Goal: Transaction & Acquisition: Purchase product/service

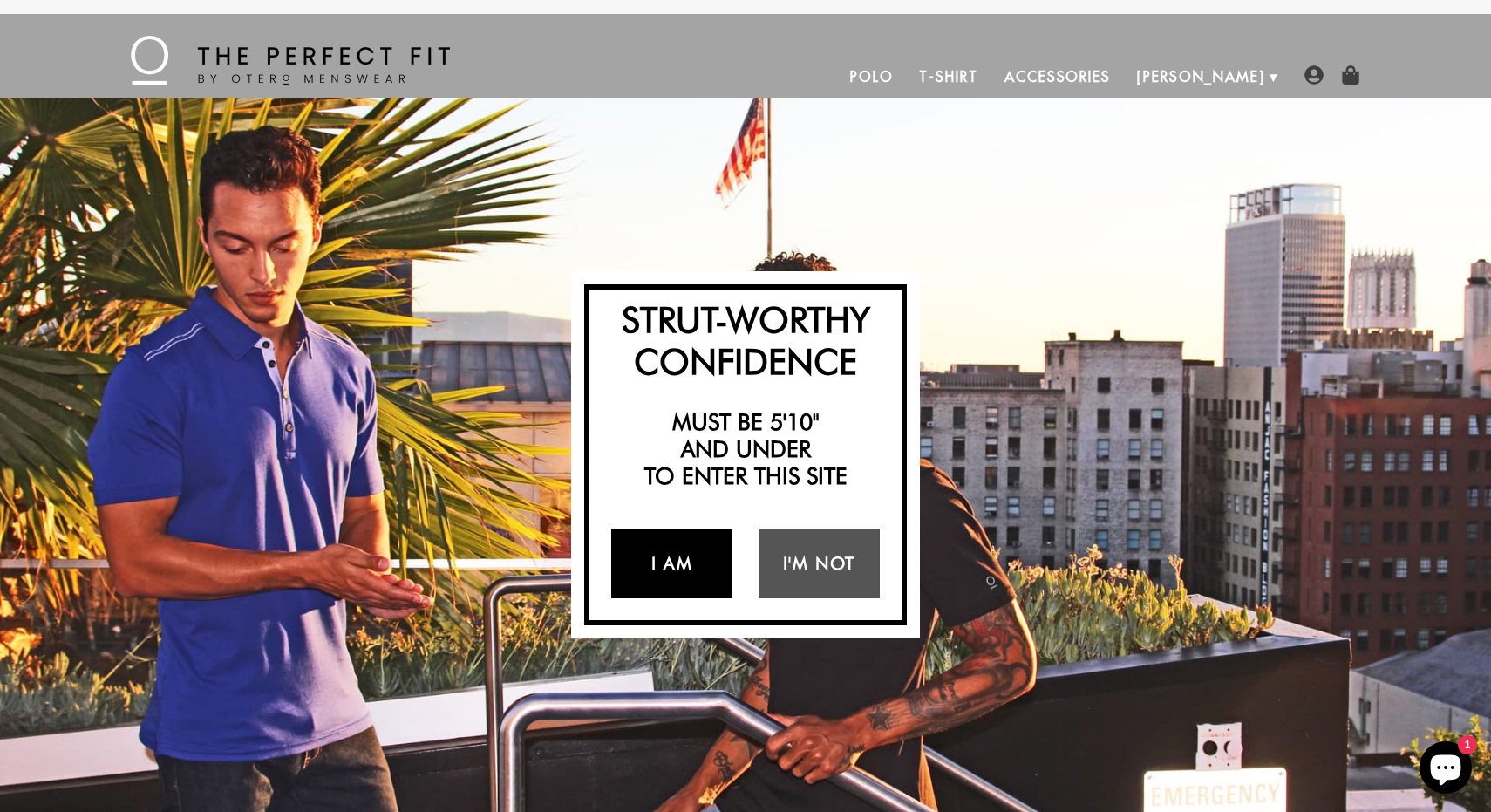
click at [696, 547] on link "I Am" at bounding box center [672, 563] width 121 height 70
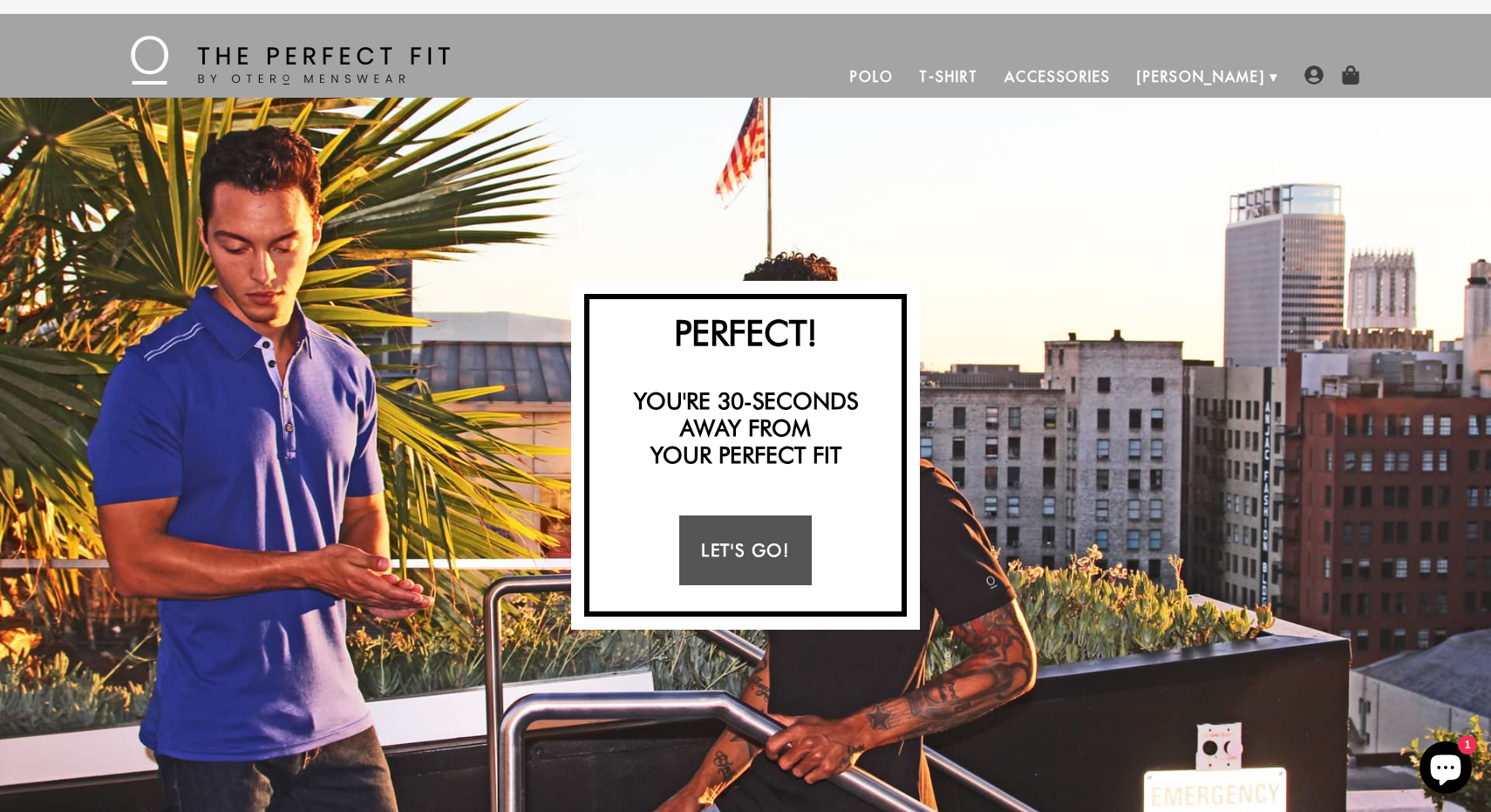
click at [907, 81] on link "Polo" at bounding box center [872, 77] width 70 height 42
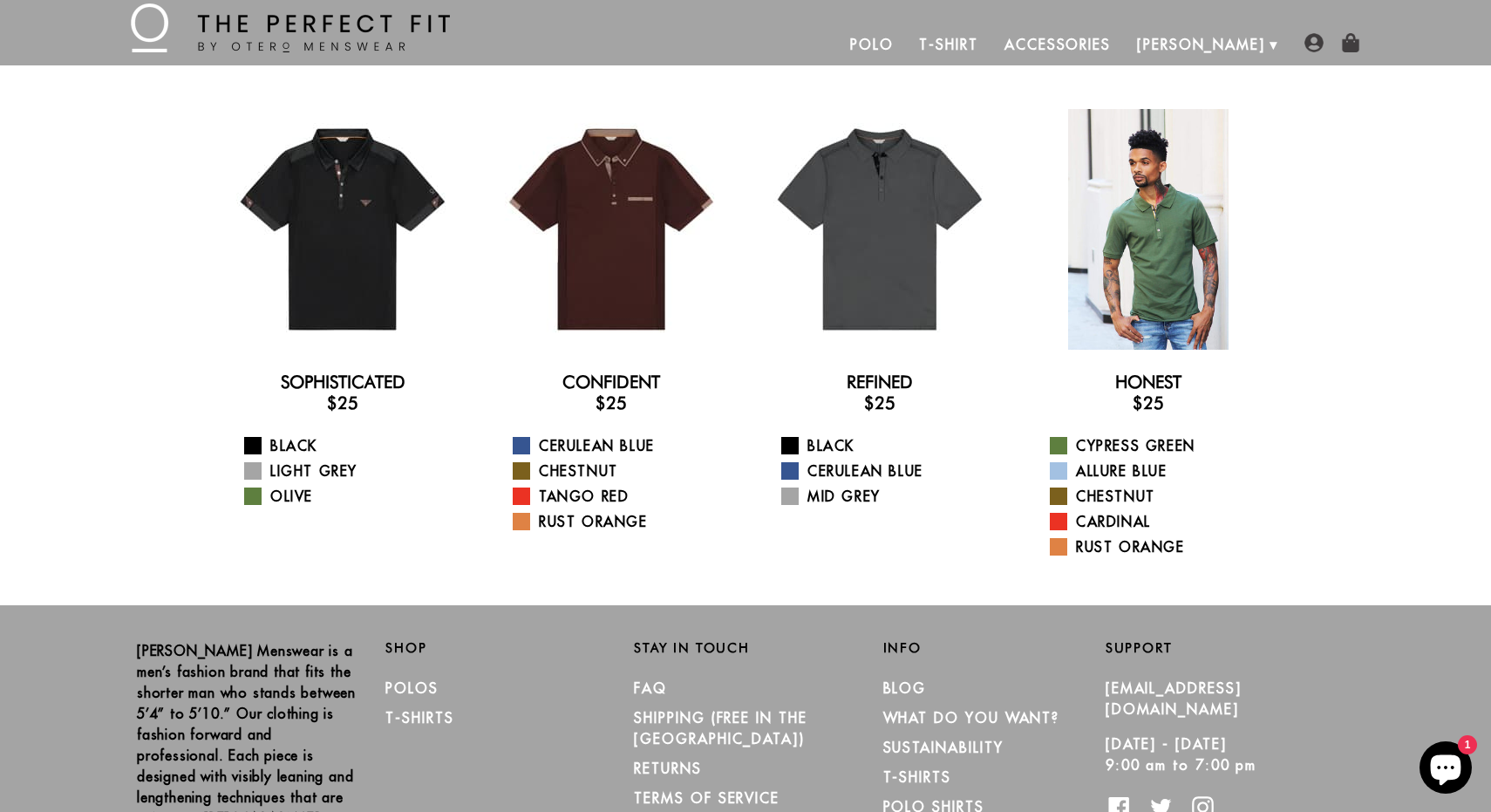
scroll to position [32, 0]
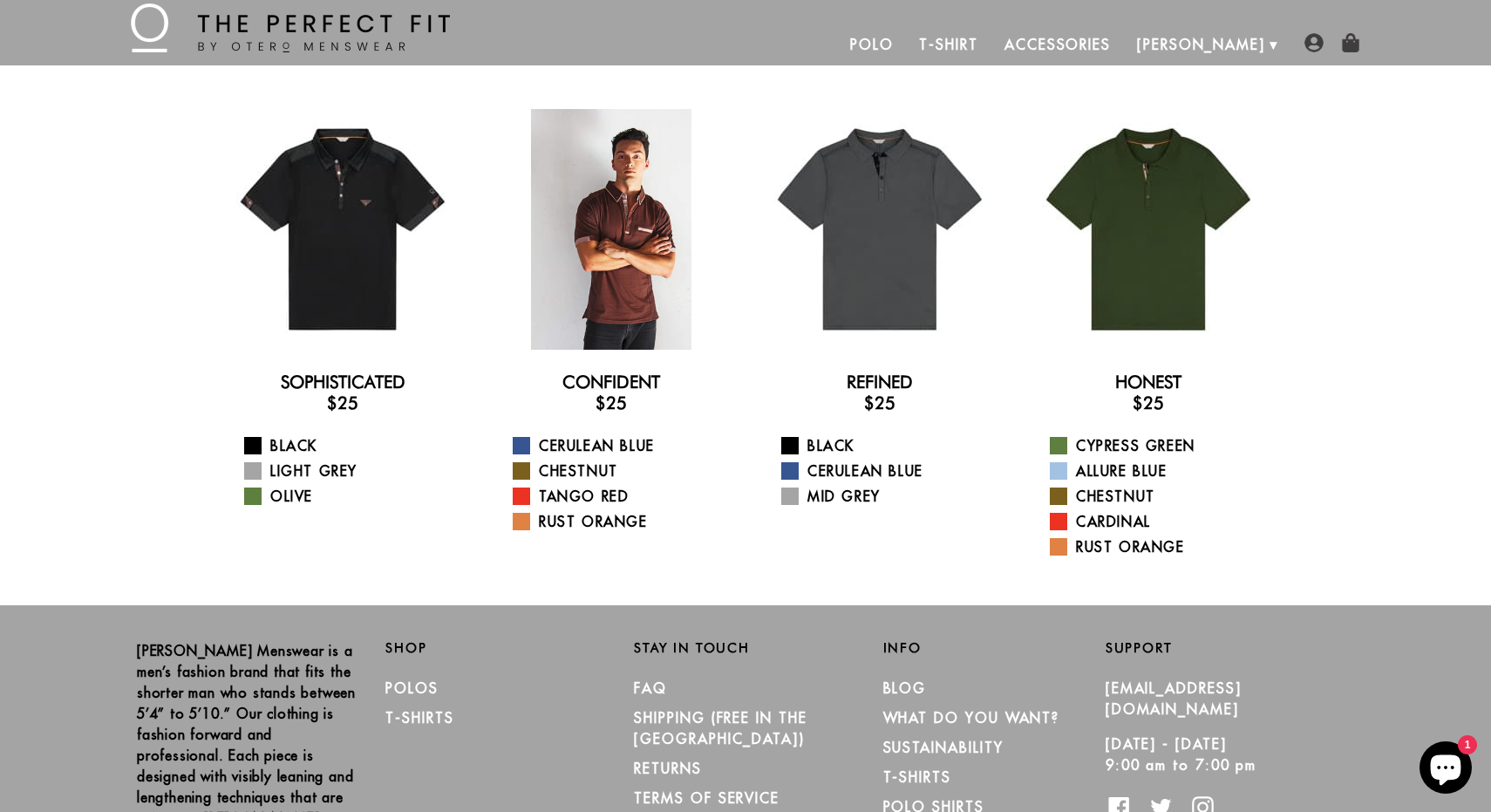
click at [638, 210] on div at bounding box center [611, 230] width 241 height 241
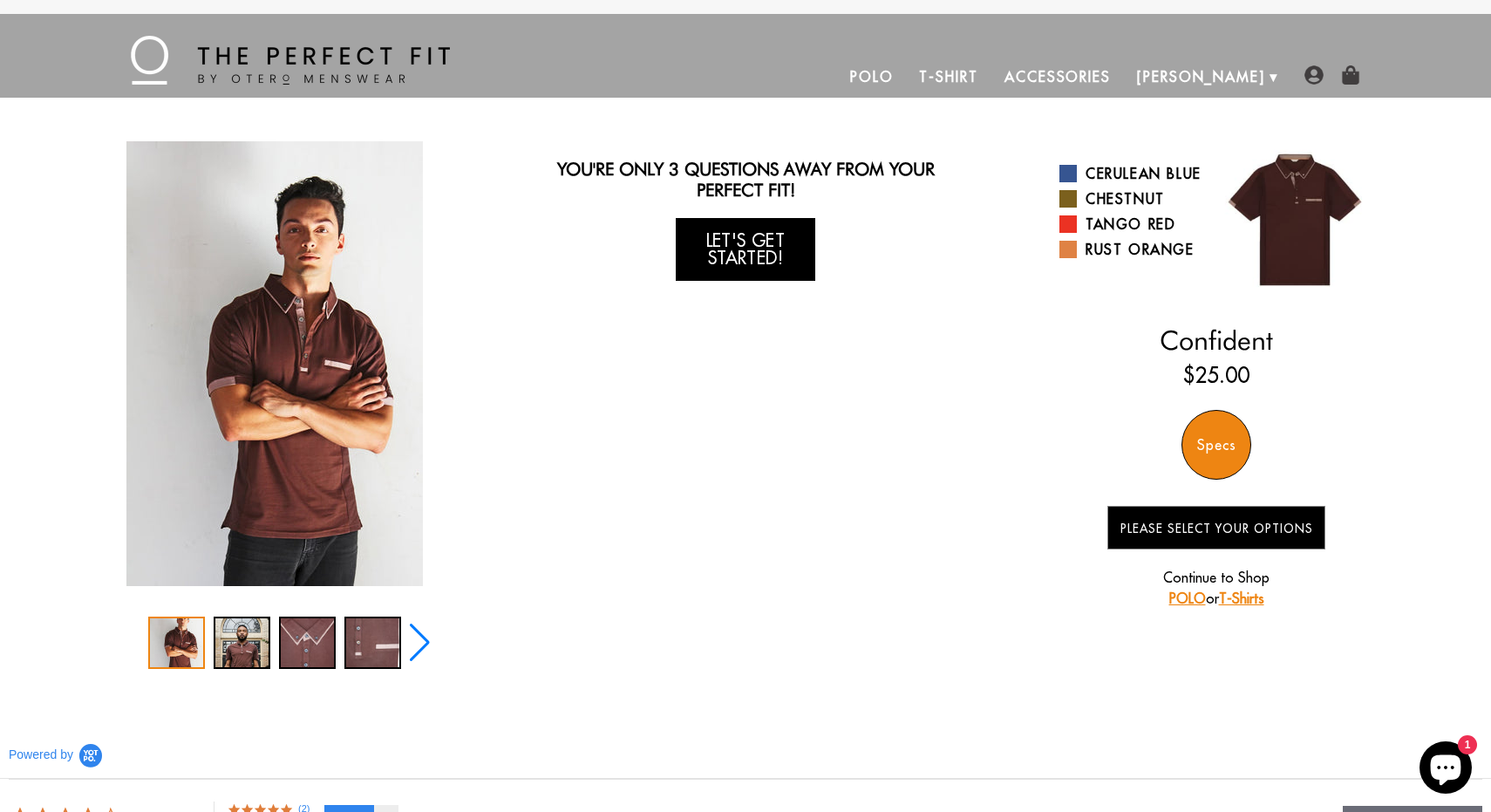
click at [724, 258] on link "Let's Get Started!" at bounding box center [746, 250] width 140 height 63
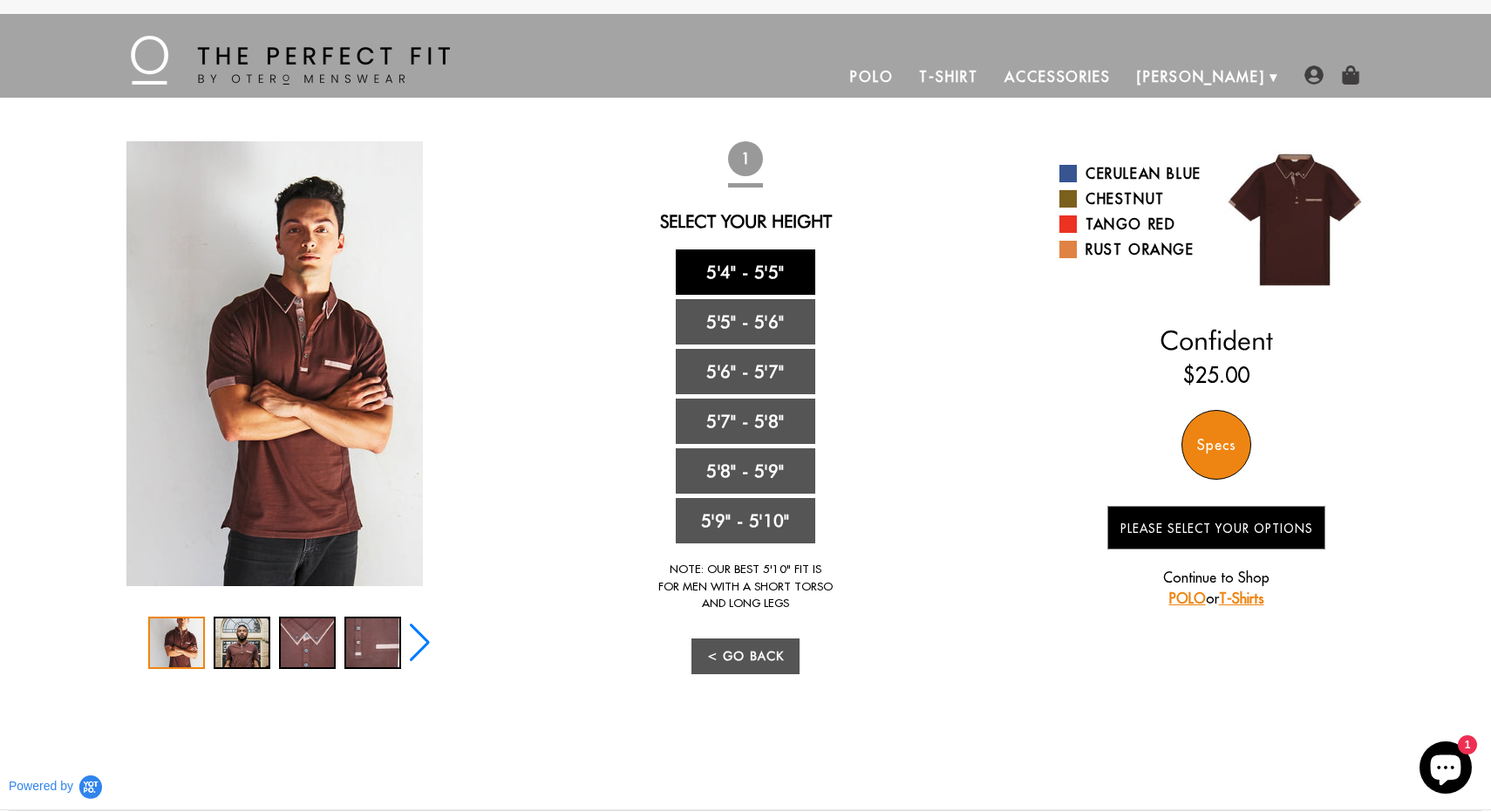
click at [750, 271] on link "5'4" - 5'5"" at bounding box center [746, 272] width 140 height 45
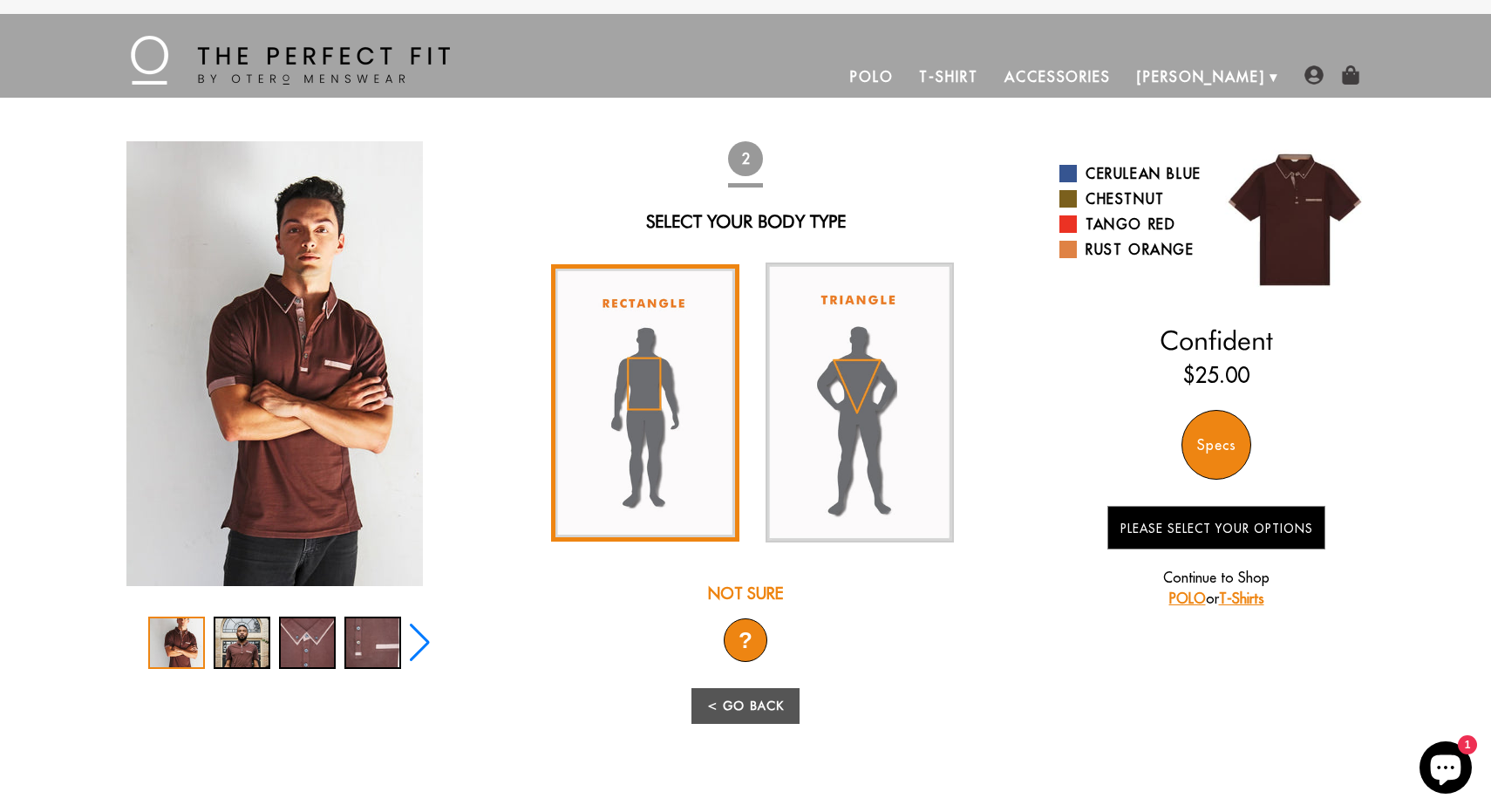
click at [641, 383] on img at bounding box center [645, 403] width 189 height 277
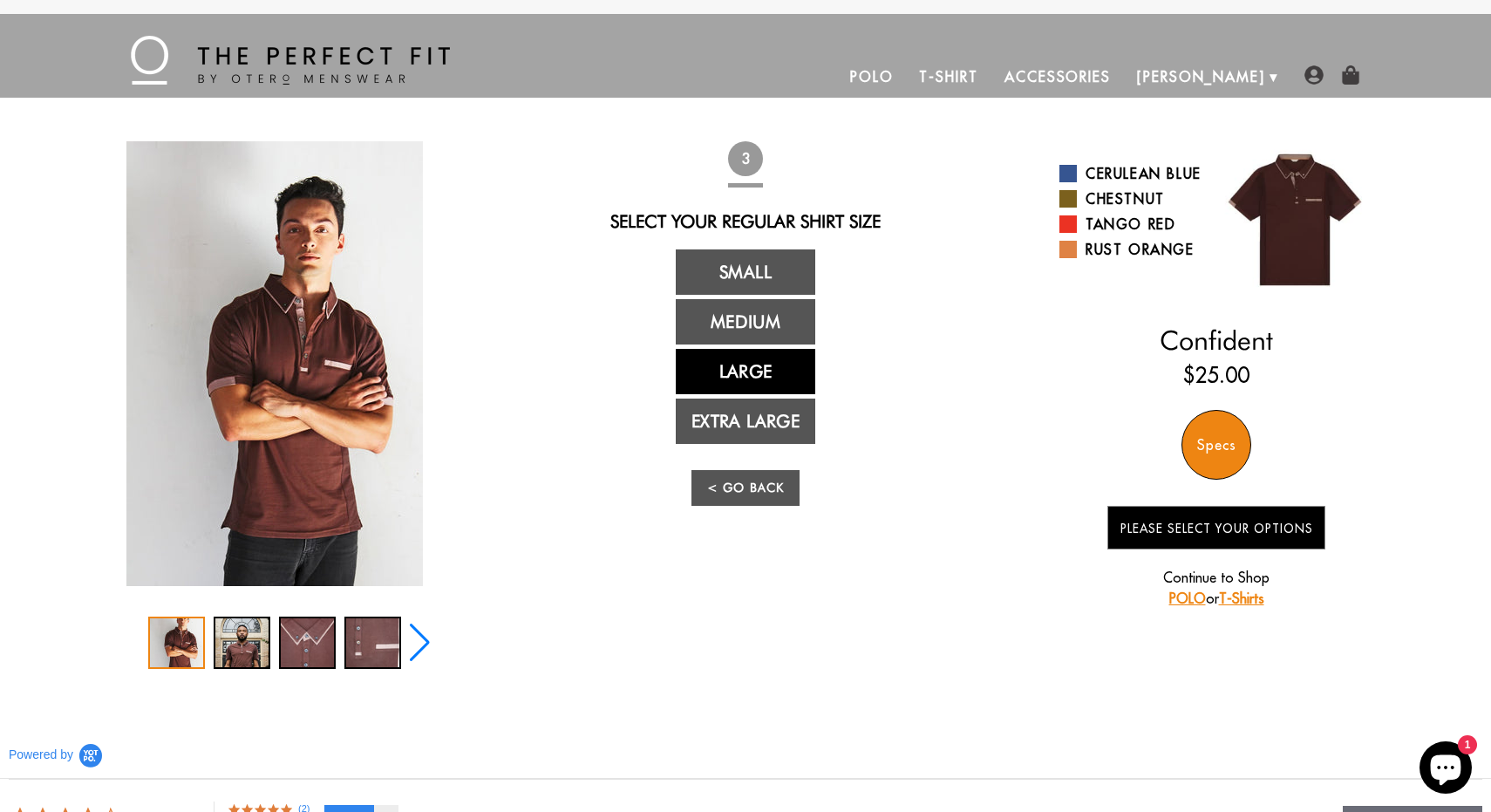
click at [734, 375] on link "Large" at bounding box center [746, 371] width 140 height 45
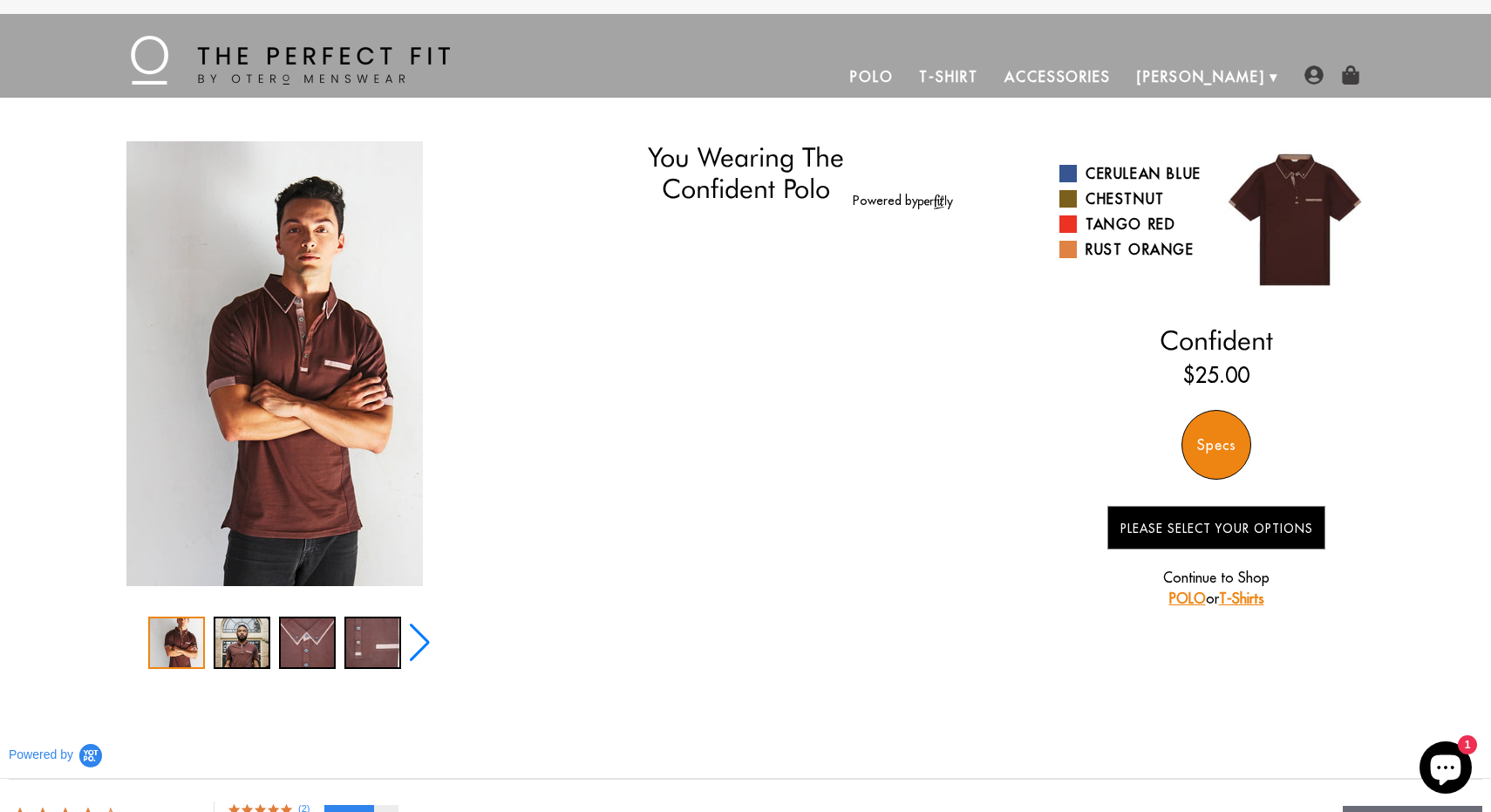
select select "L"
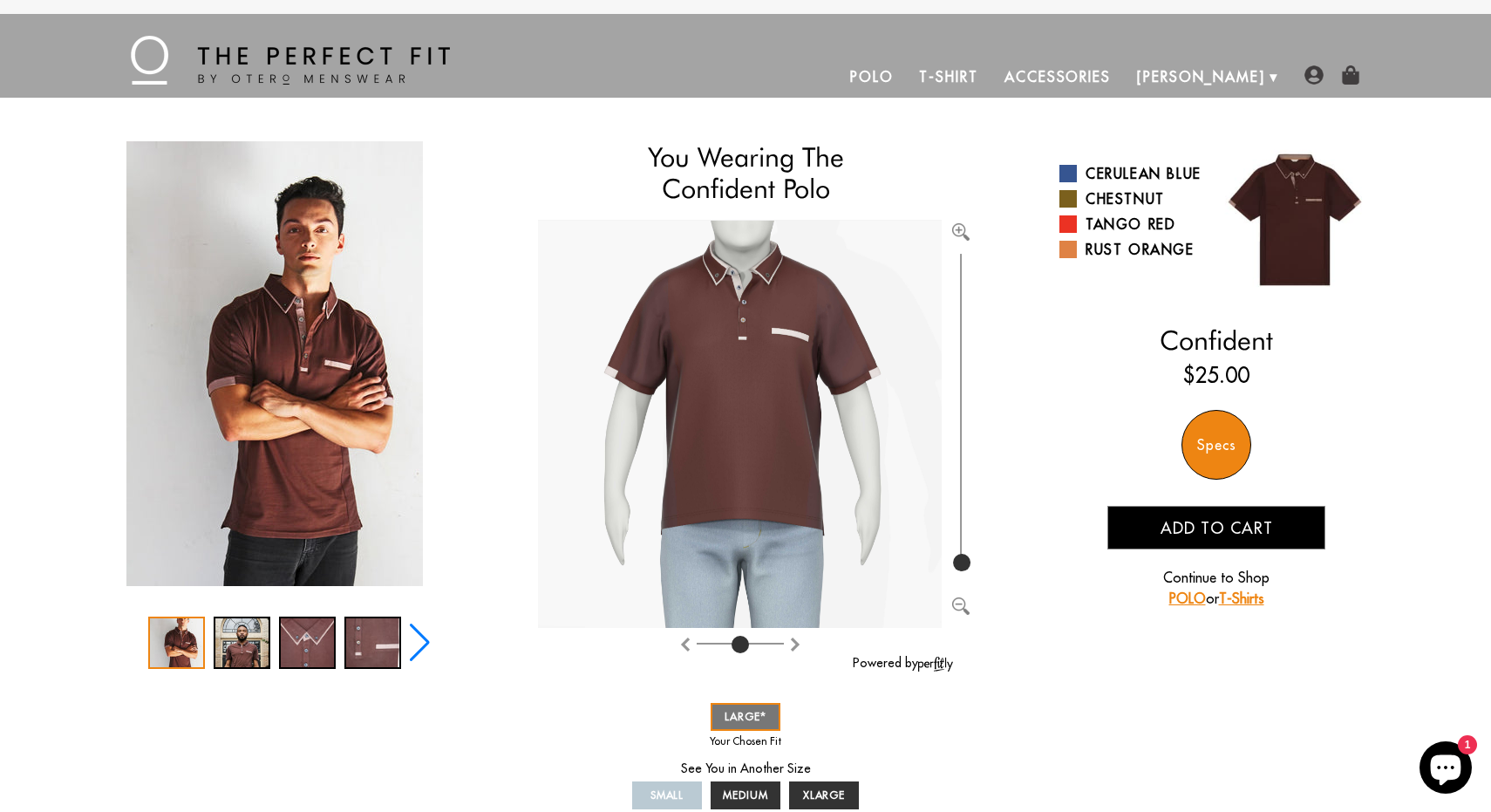
click at [818, 422] on img at bounding box center [740, 424] width 404 height 408
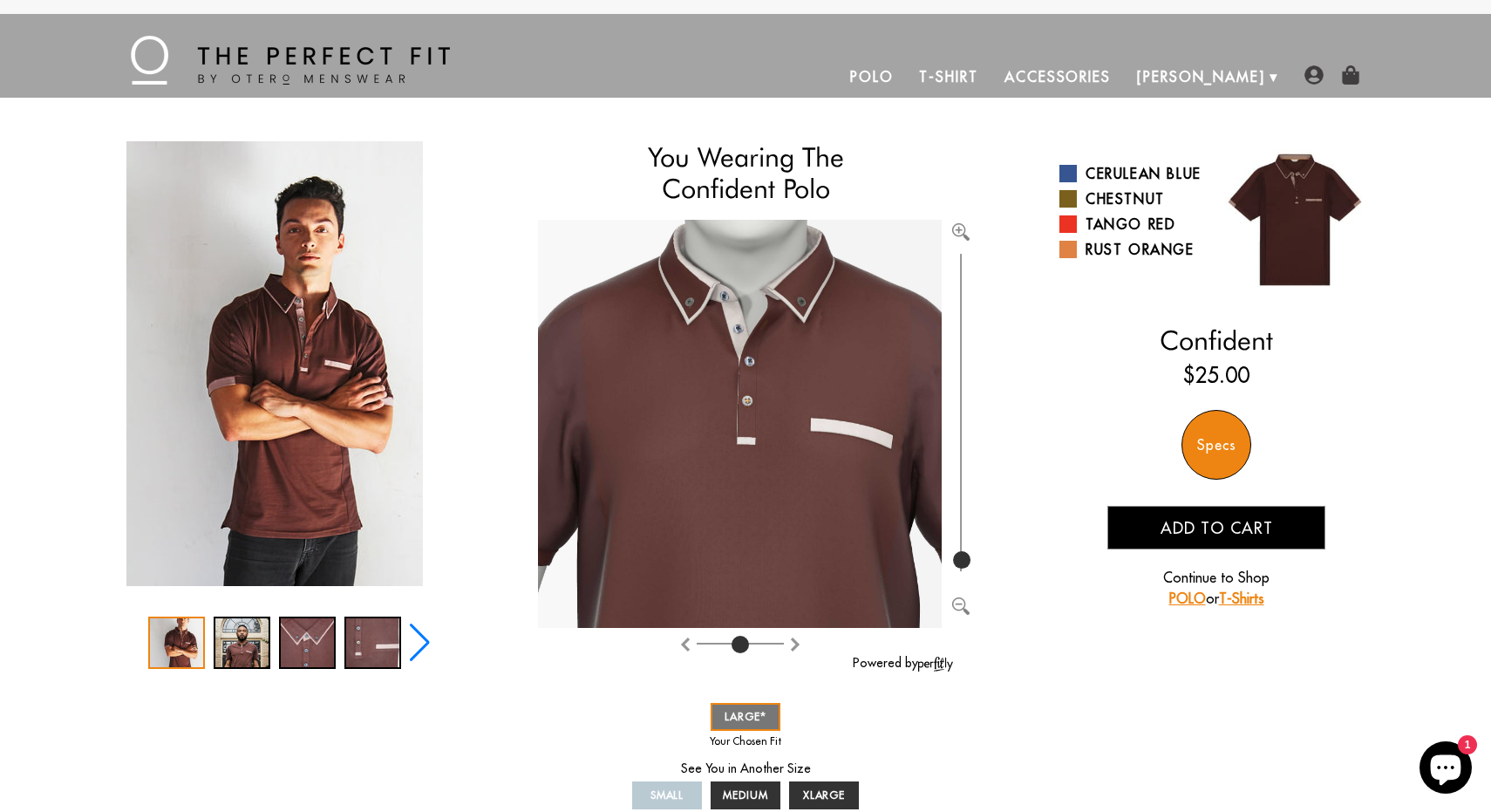
type input "100"
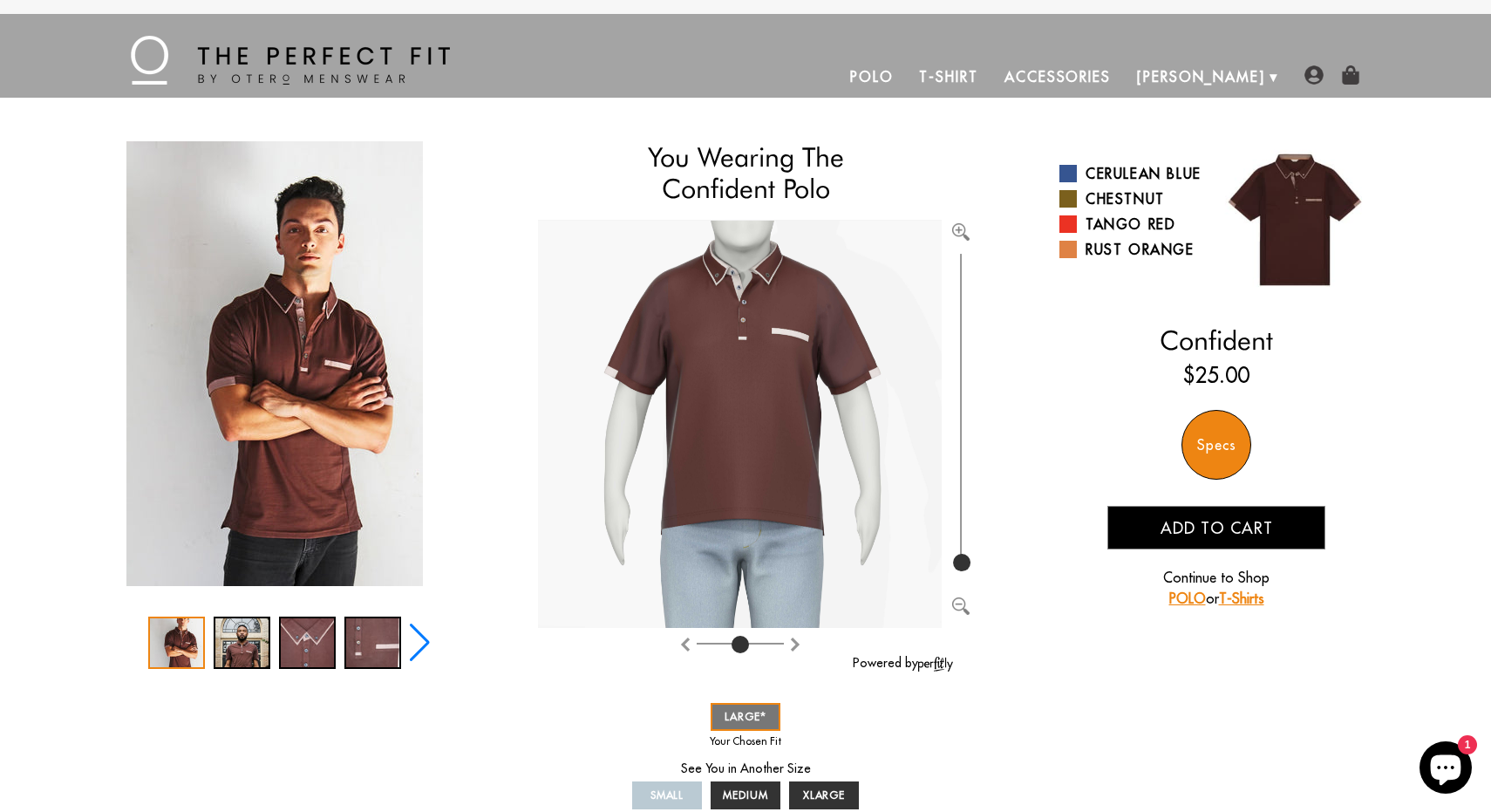
drag, startPoint x: 960, startPoint y: 560, endPoint x: 938, endPoint y: 581, distance: 30.4
click at [938, 581] on div at bounding box center [758, 441] width 440 height 443
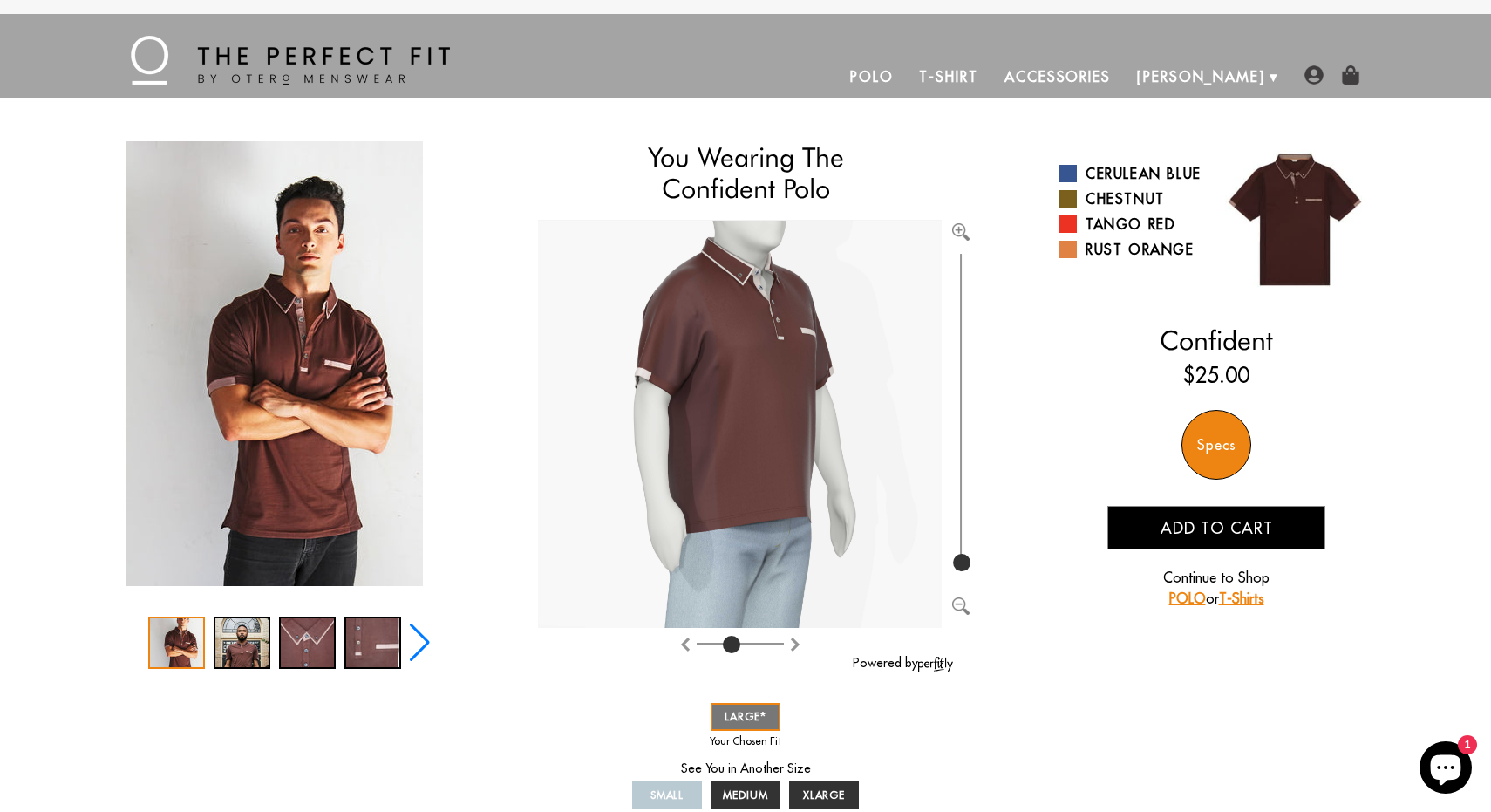
type input "4"
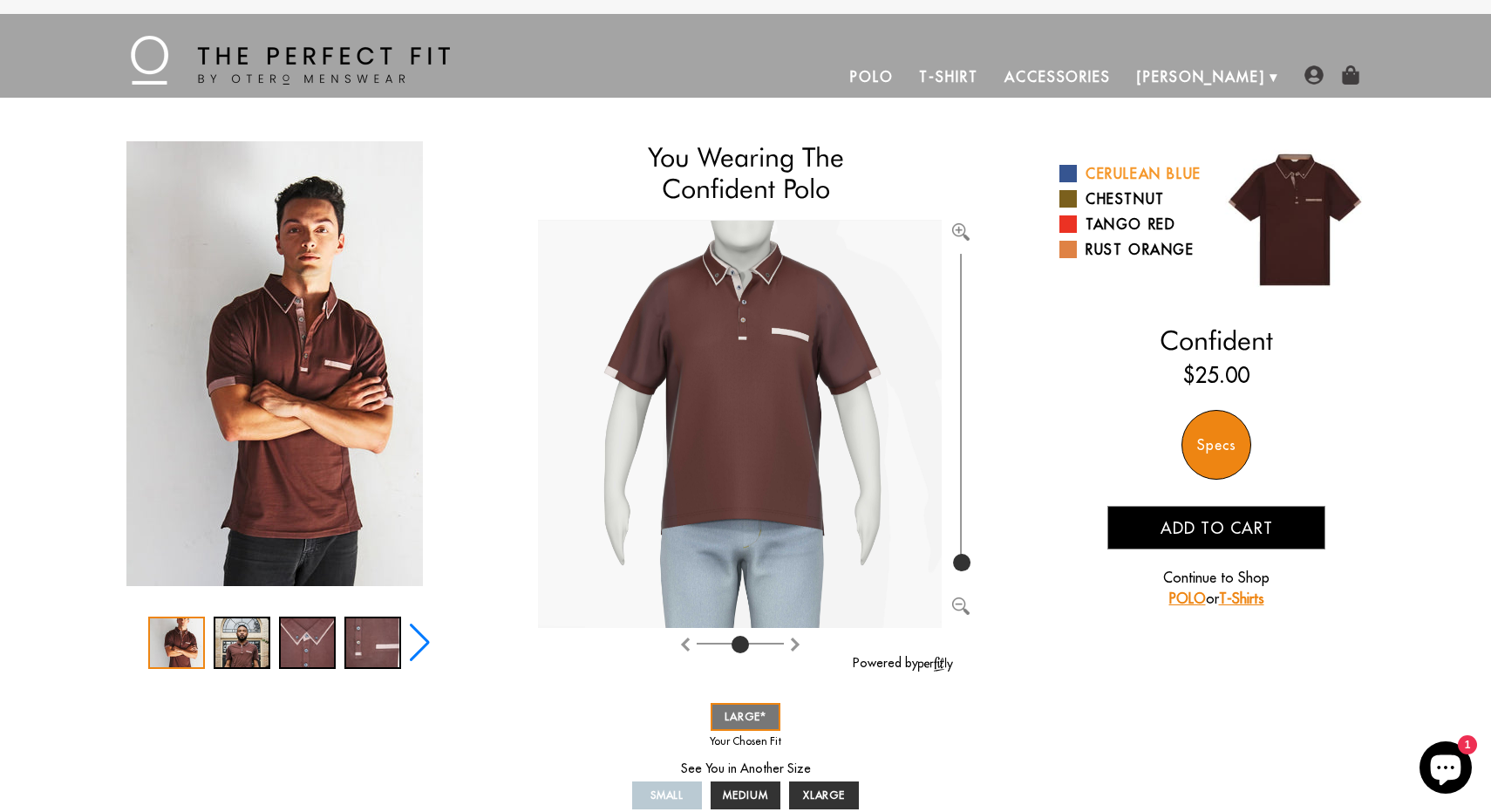
click at [1115, 184] on link "Cerulean Blue" at bounding box center [1131, 174] width 144 height 21
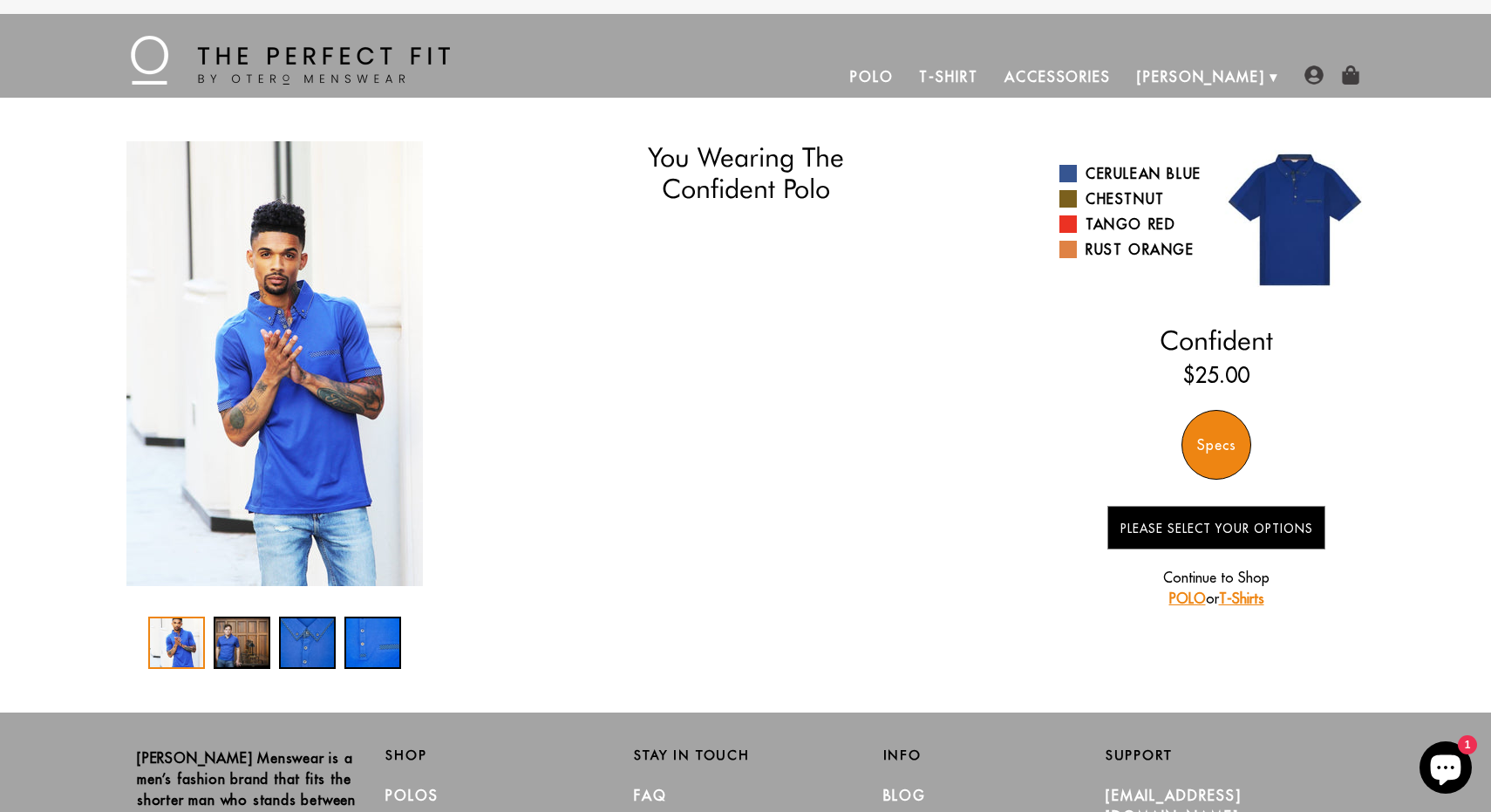
select select "L"
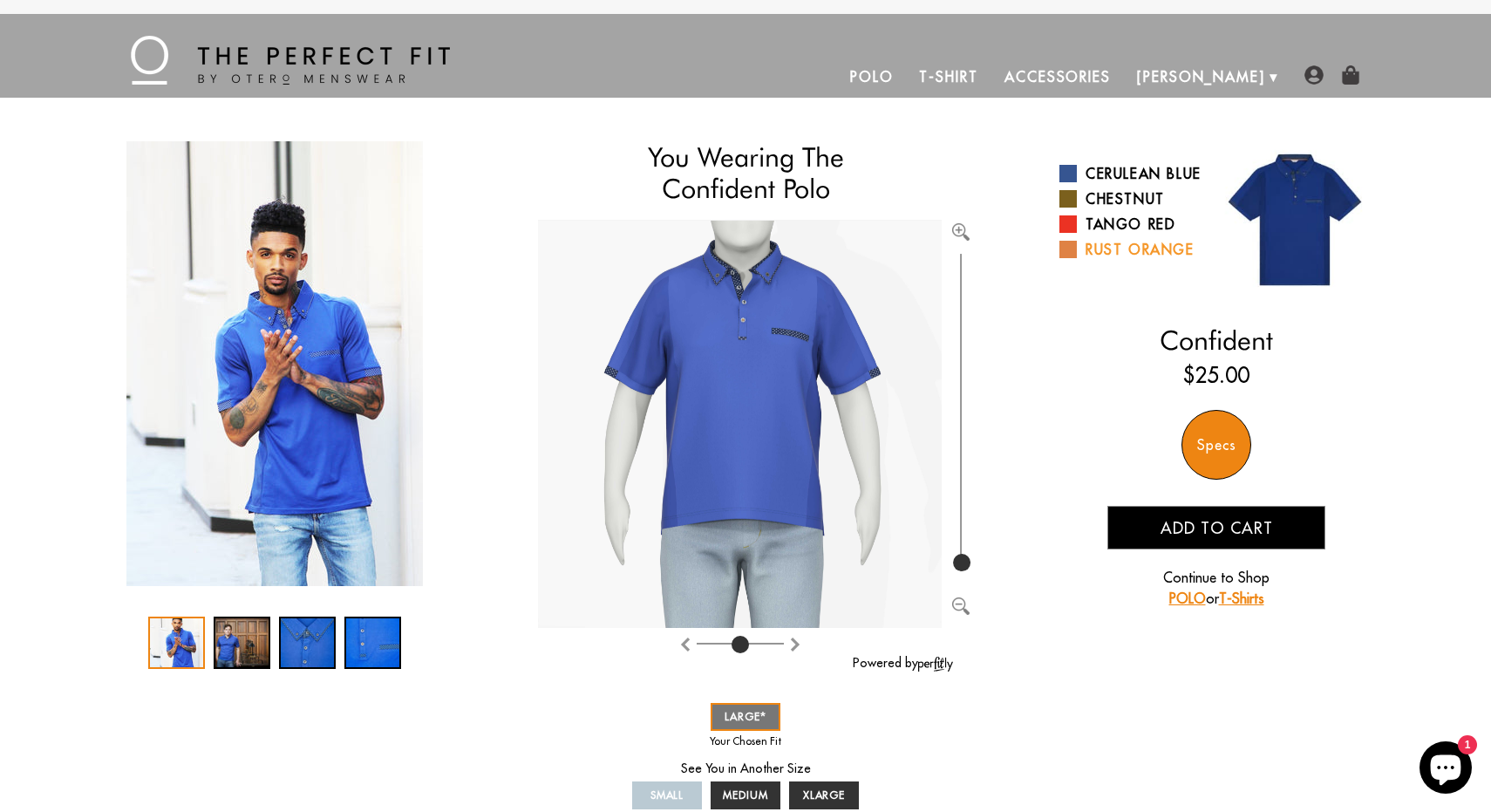
click at [1112, 260] on link "Rust Orange" at bounding box center [1131, 250] width 144 height 21
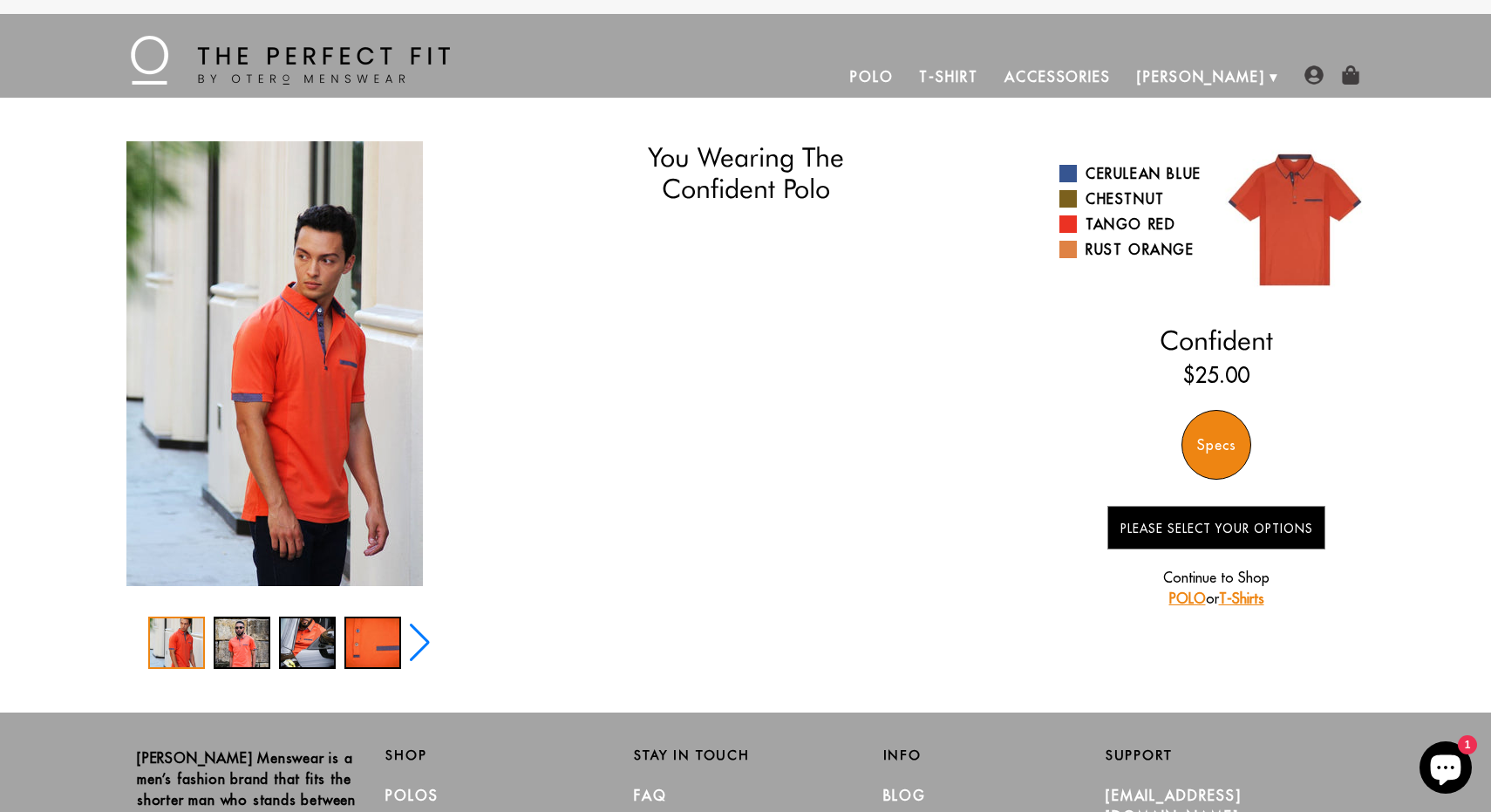
select select "L"
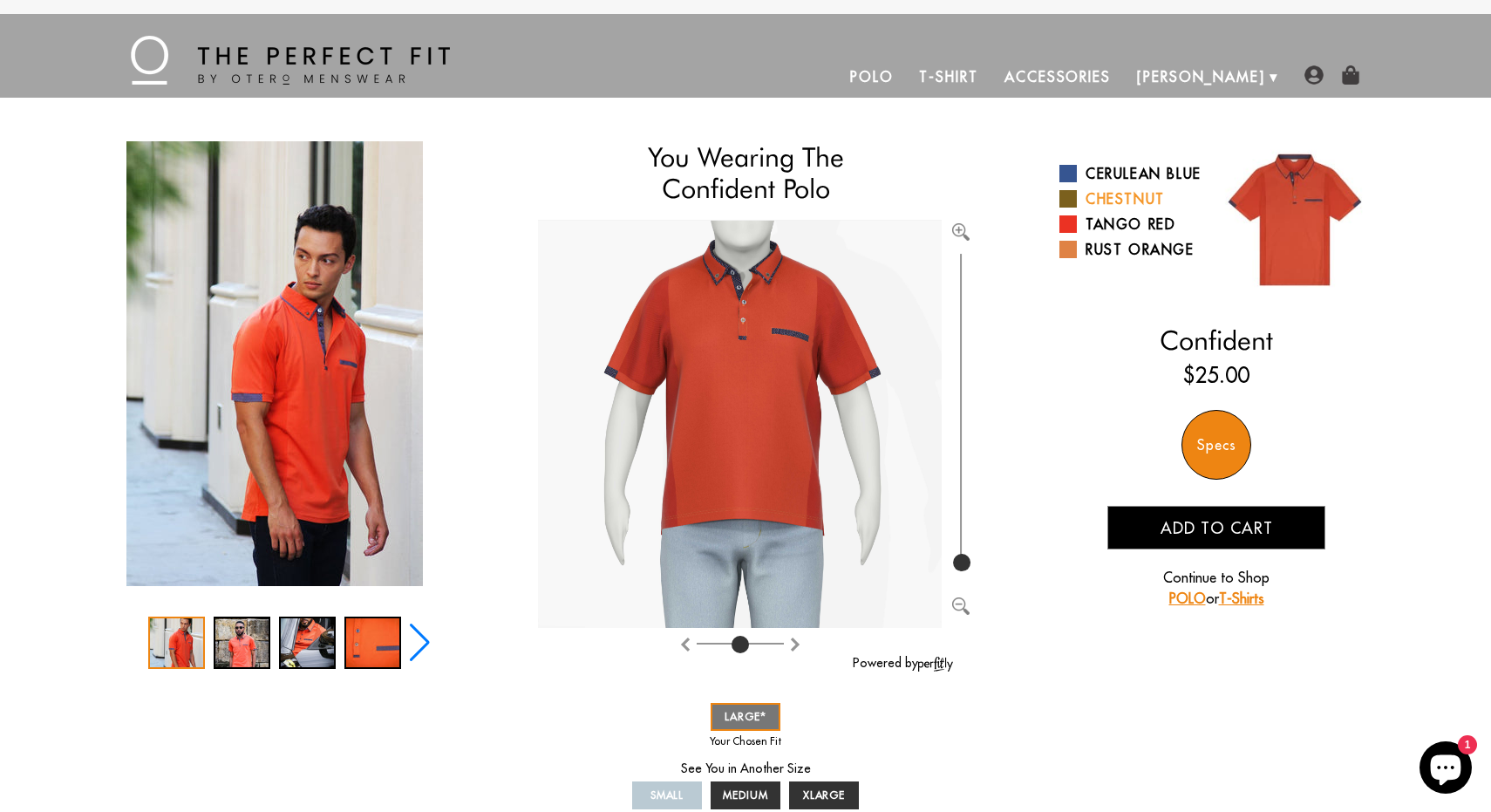
click at [1124, 210] on link "Chestnut" at bounding box center [1131, 199] width 144 height 21
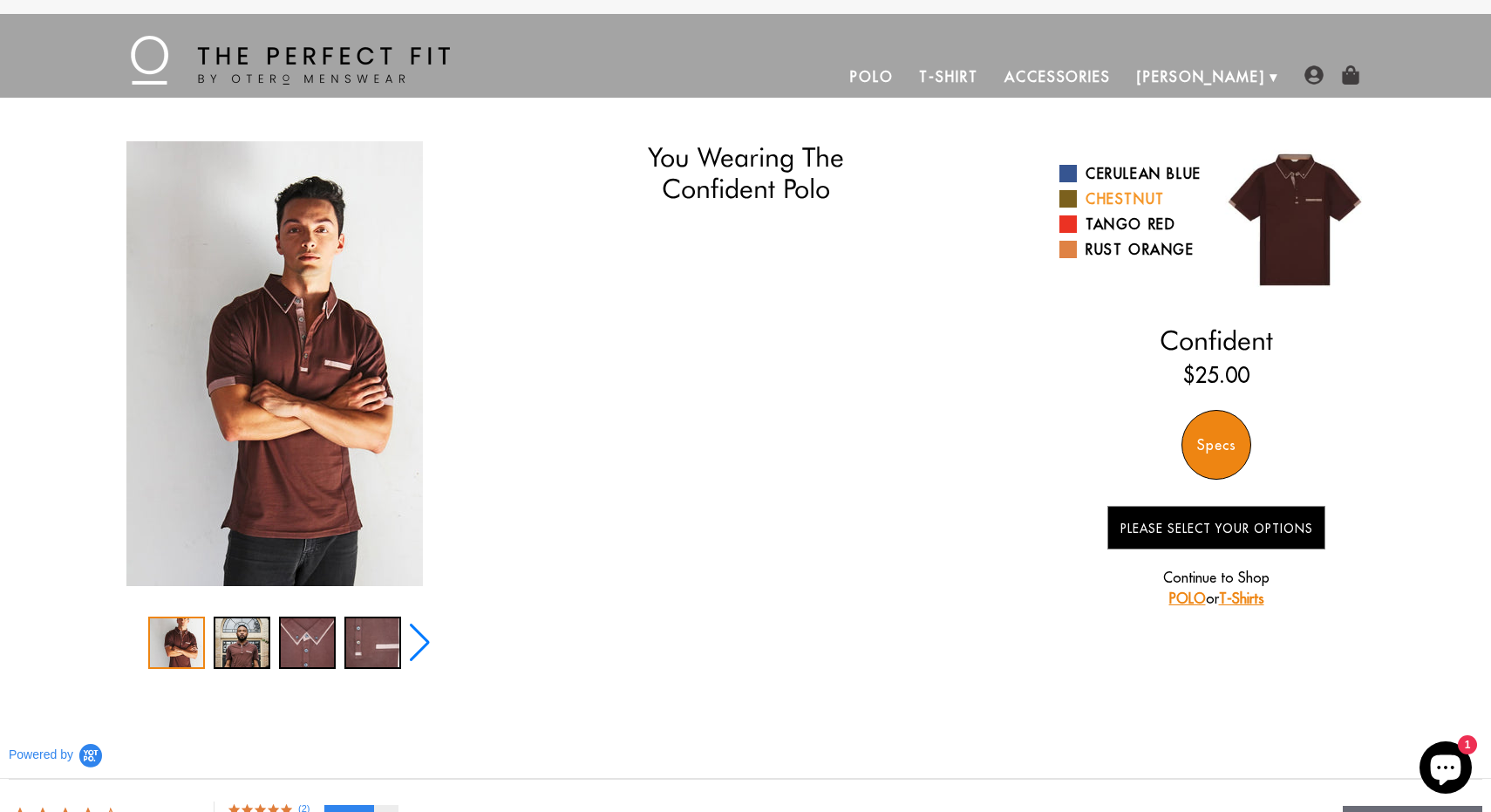
select select "L"
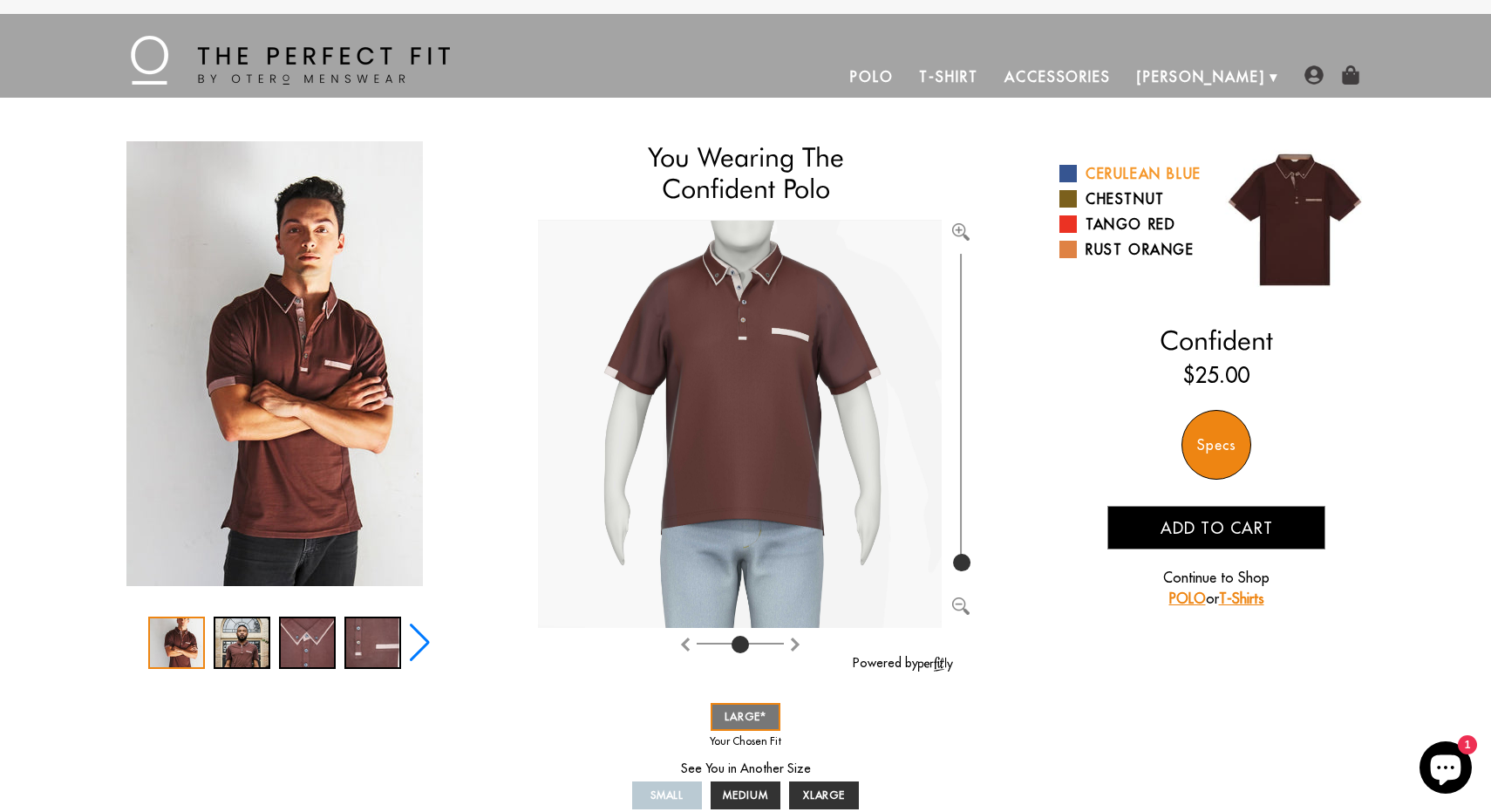
click at [1114, 180] on link "Cerulean Blue" at bounding box center [1131, 174] width 144 height 21
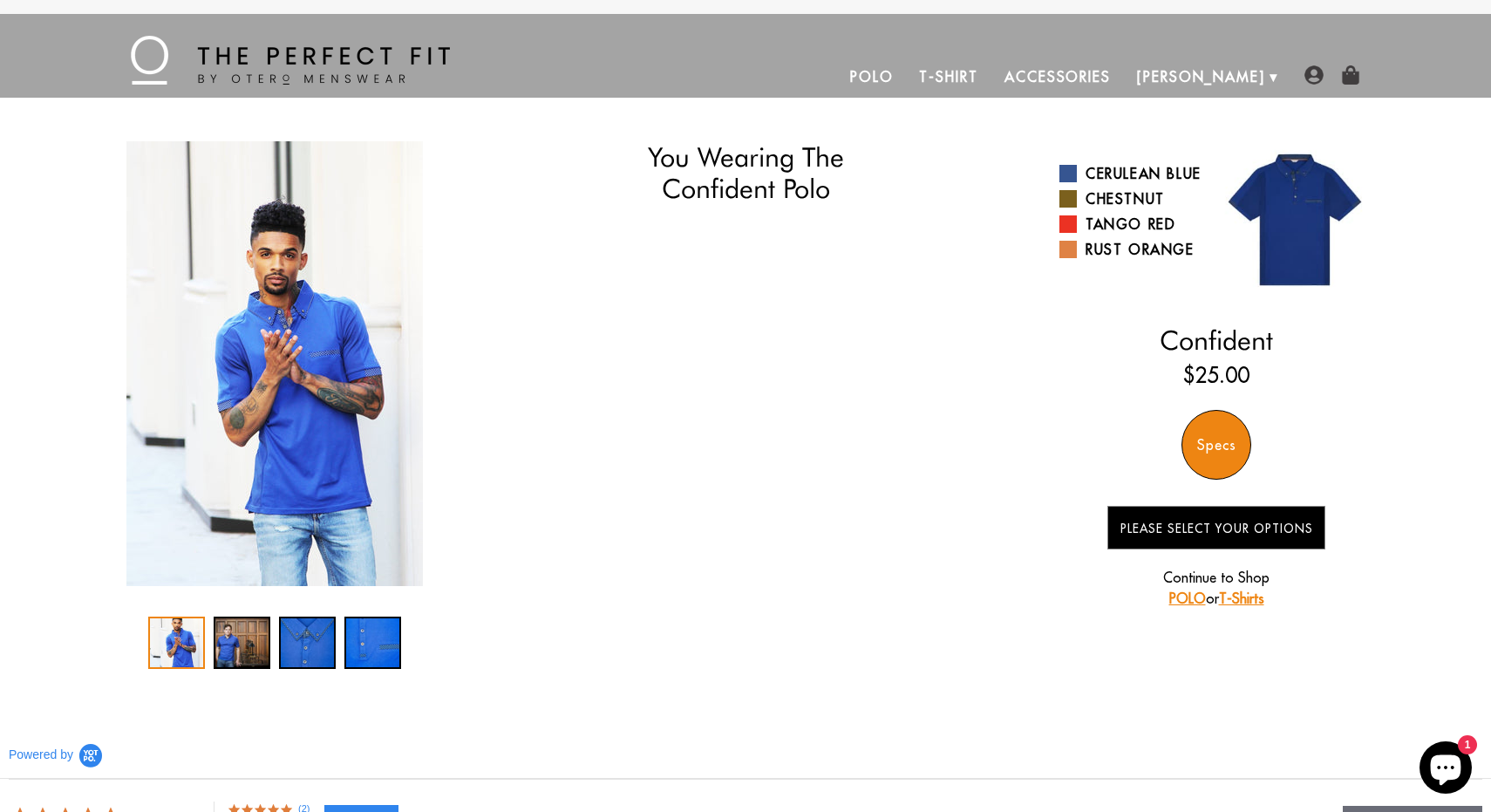
select select "L"
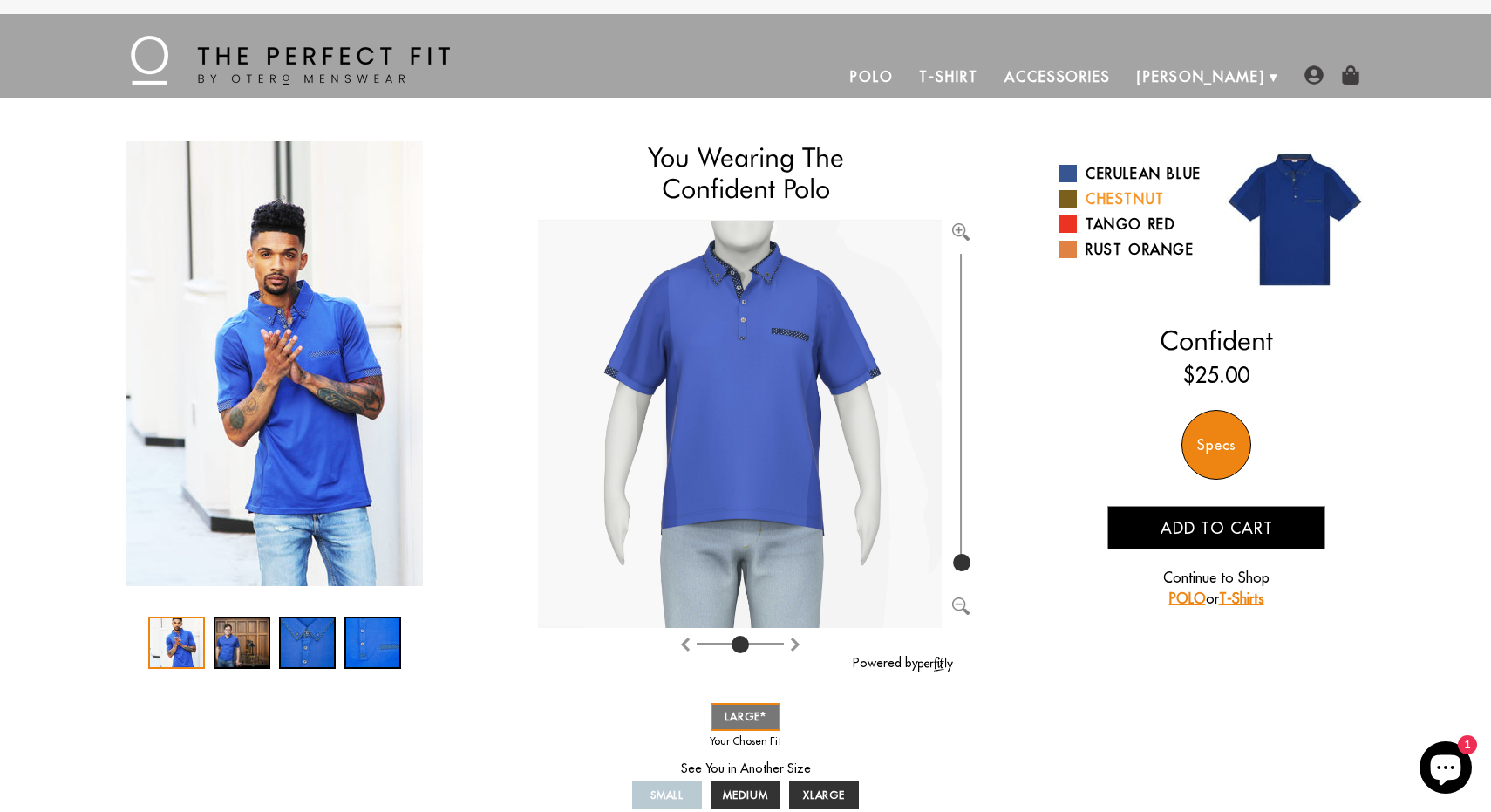
click at [1106, 210] on link "Chestnut" at bounding box center [1131, 199] width 144 height 21
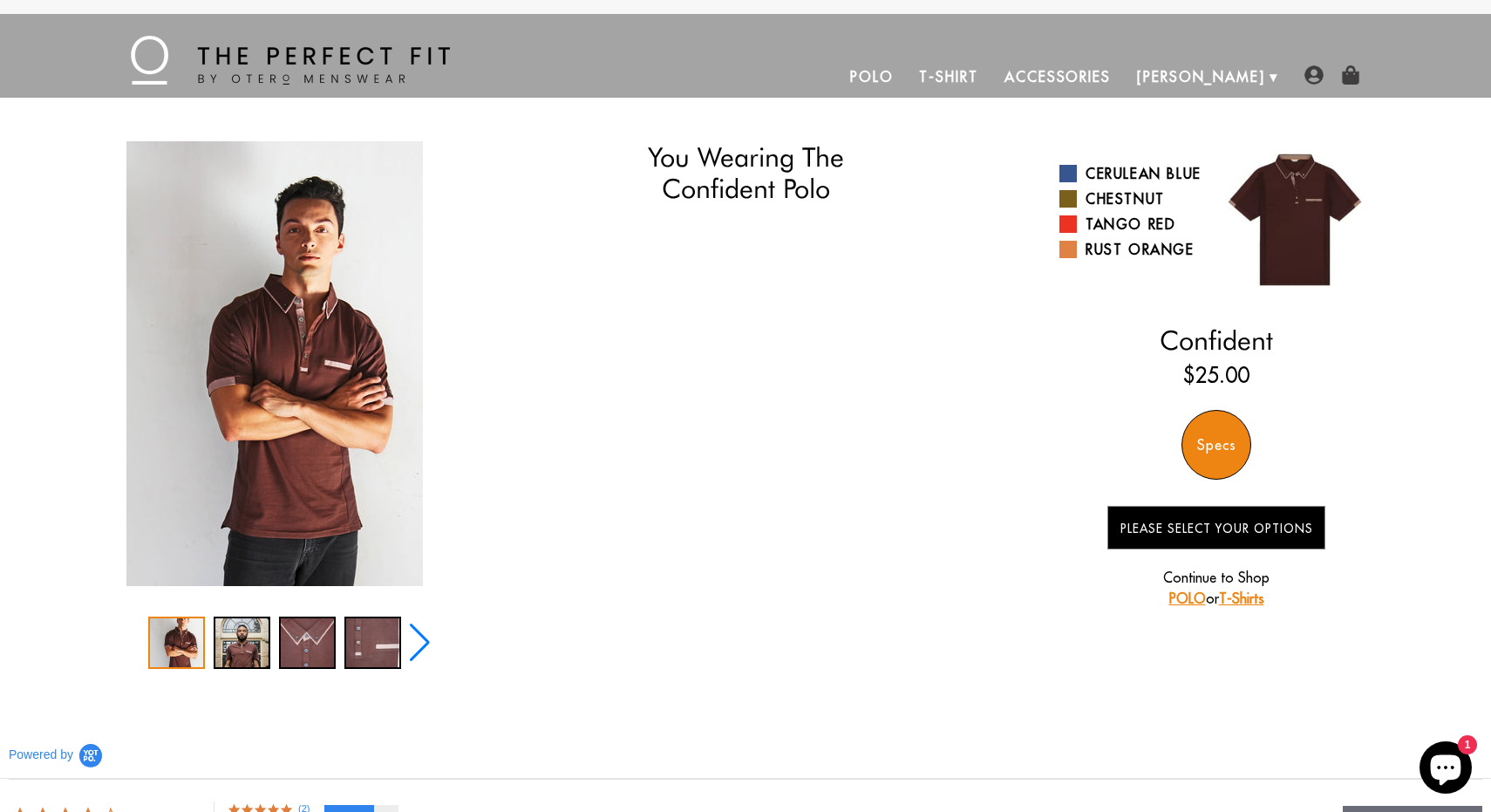
select select "L"
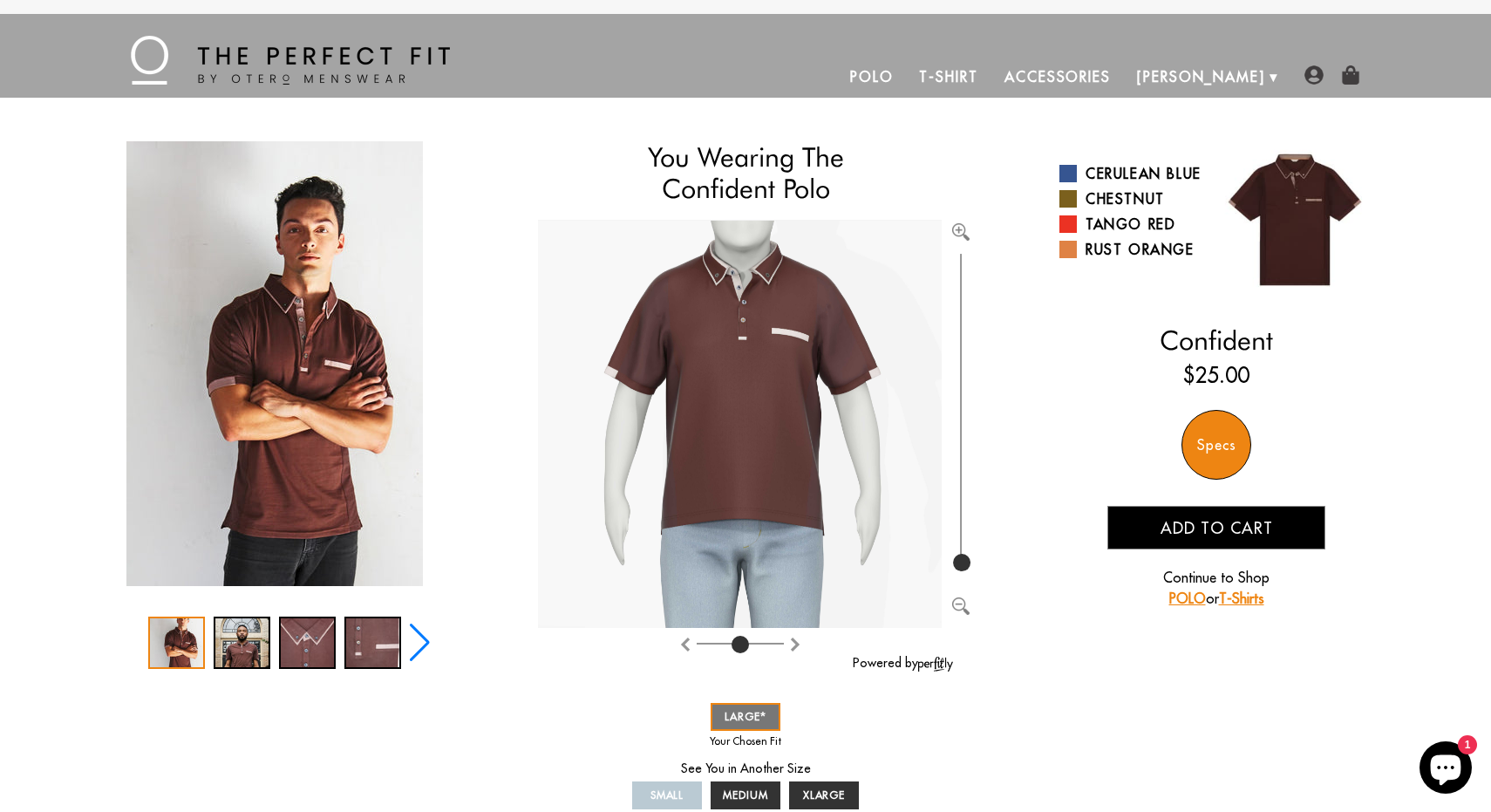
click at [907, 79] on link "Polo" at bounding box center [872, 77] width 70 height 42
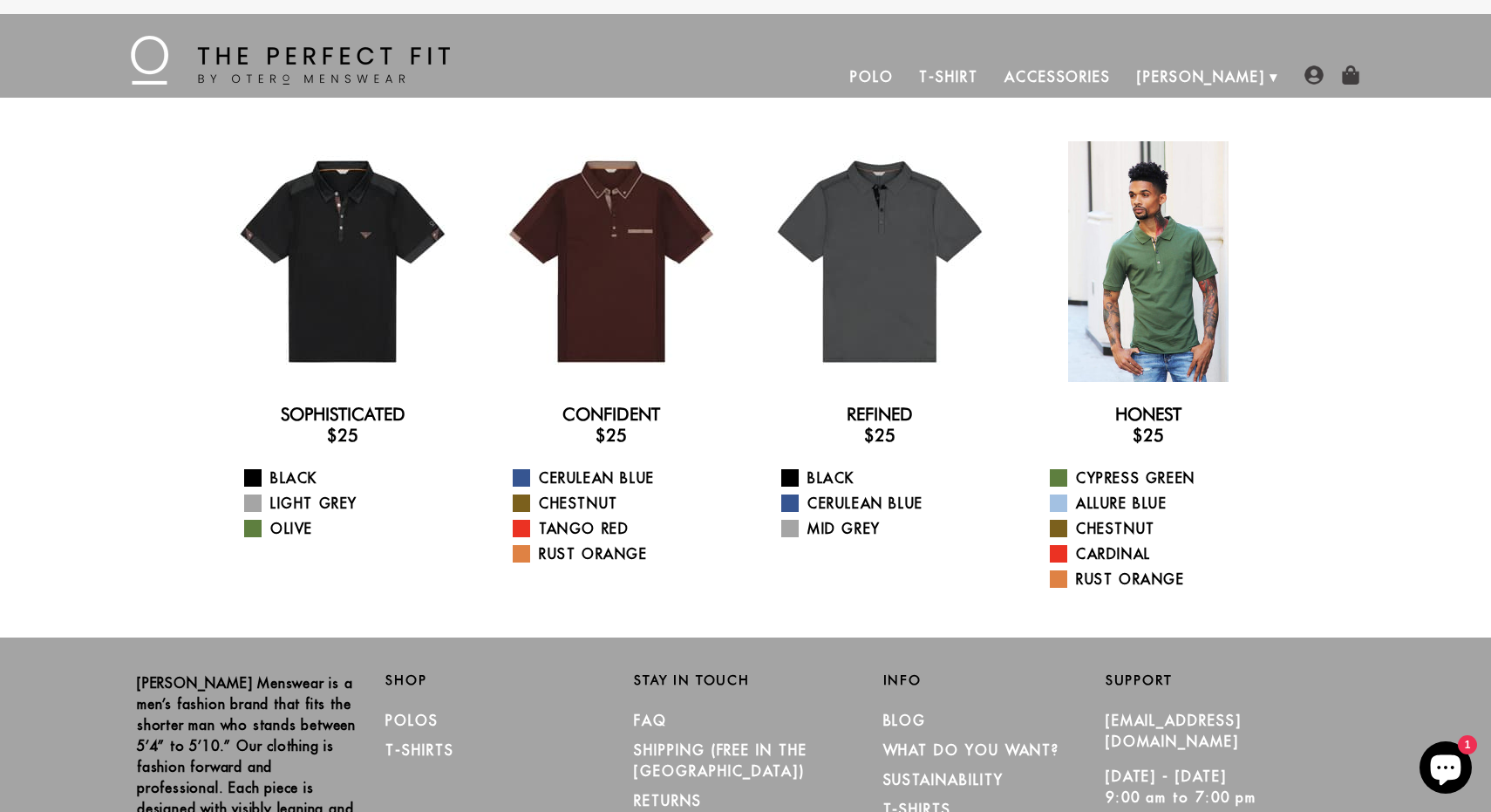
click at [1098, 330] on div at bounding box center [1149, 262] width 241 height 241
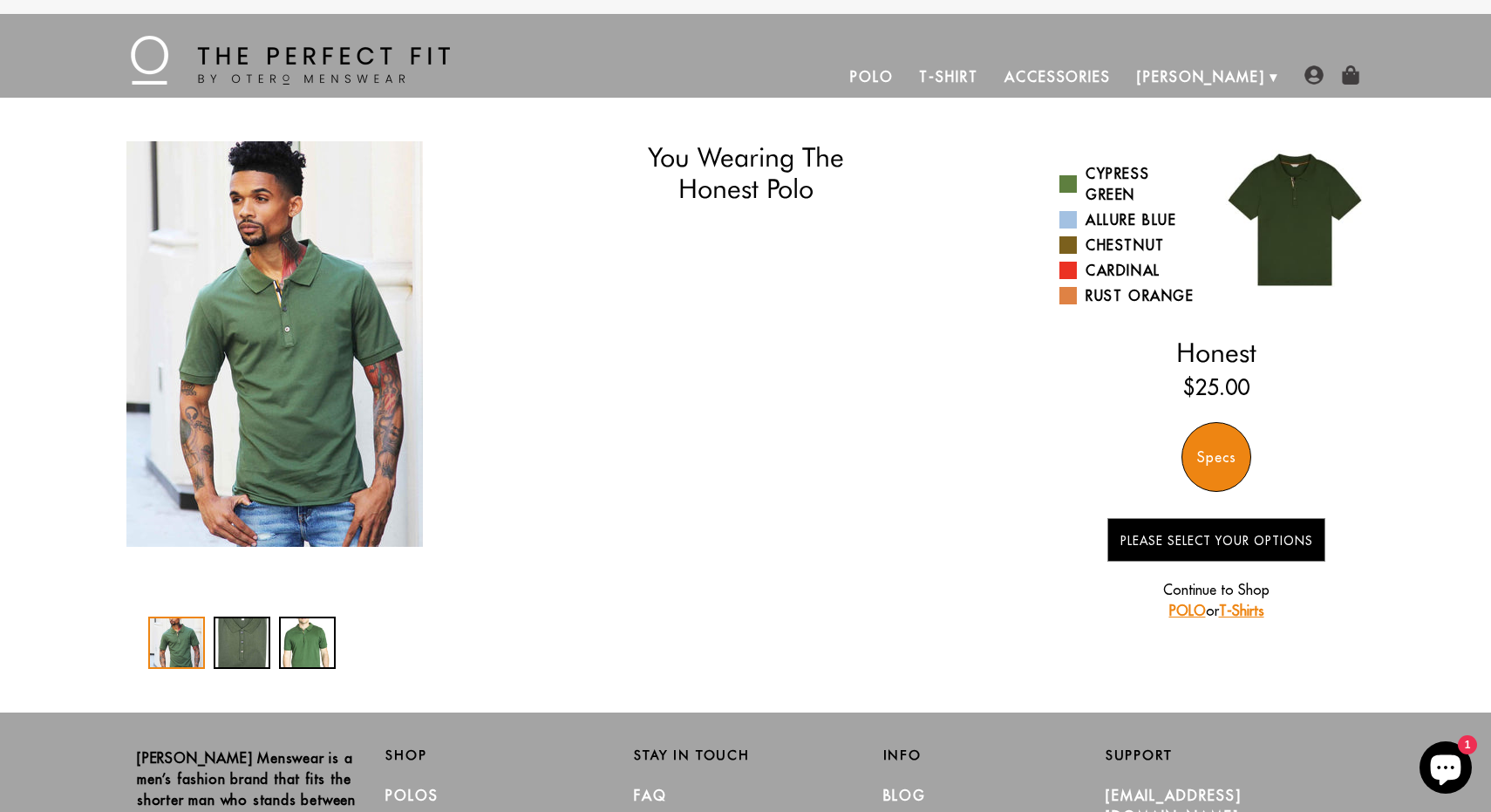
select select "L"
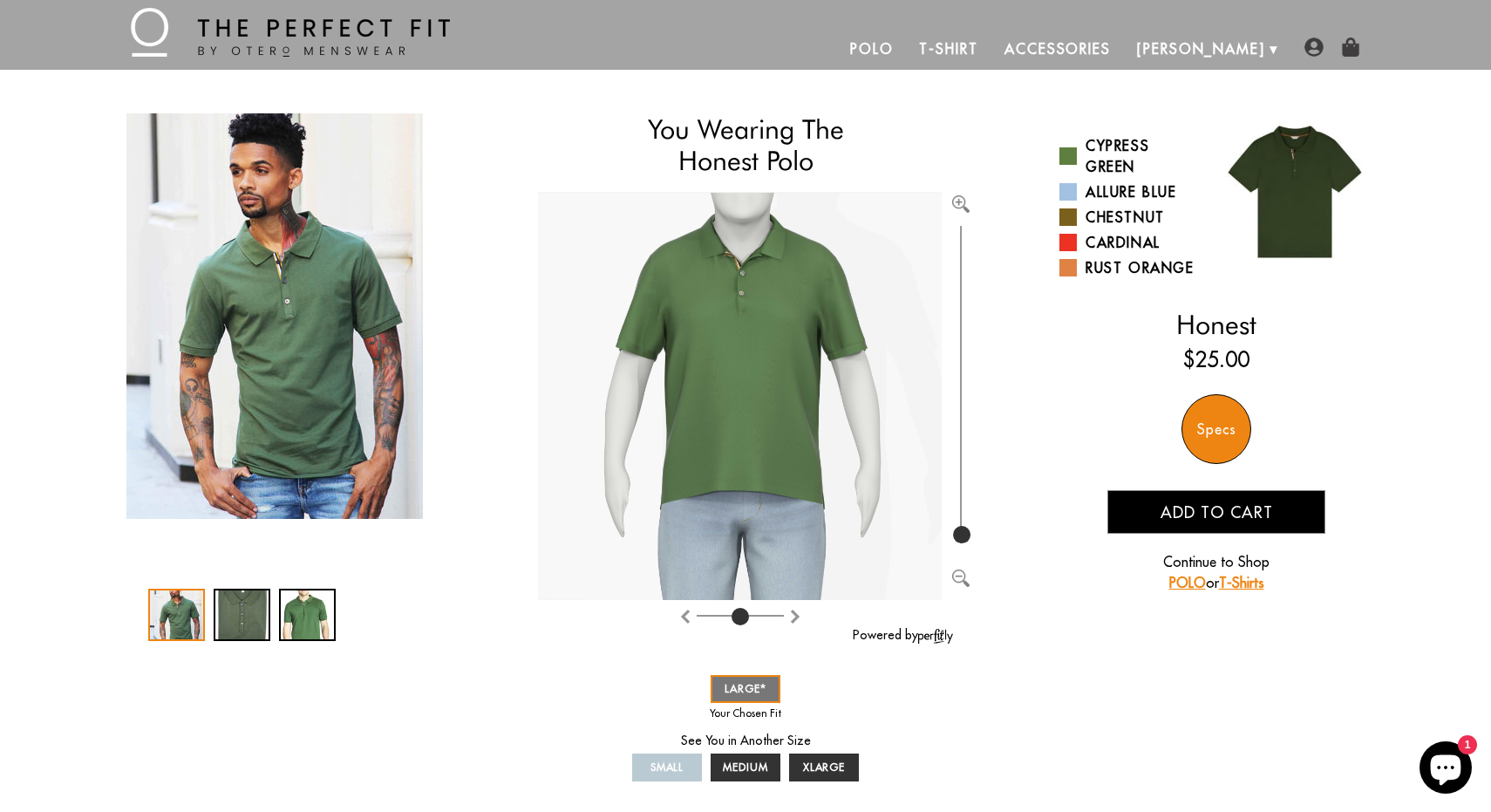
scroll to position [33, 0]
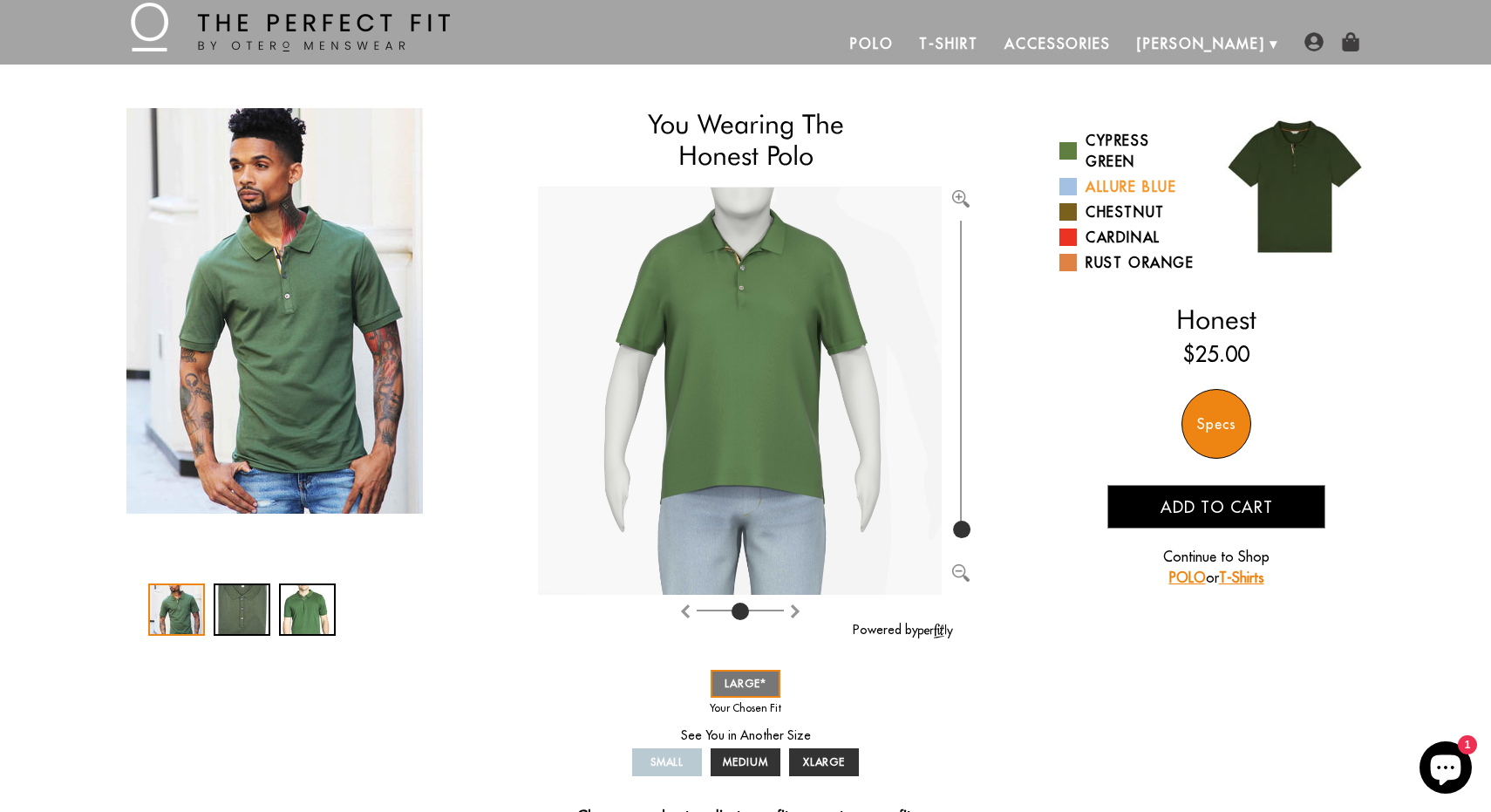
click at [1115, 189] on link "Allure Blue" at bounding box center [1131, 187] width 144 height 21
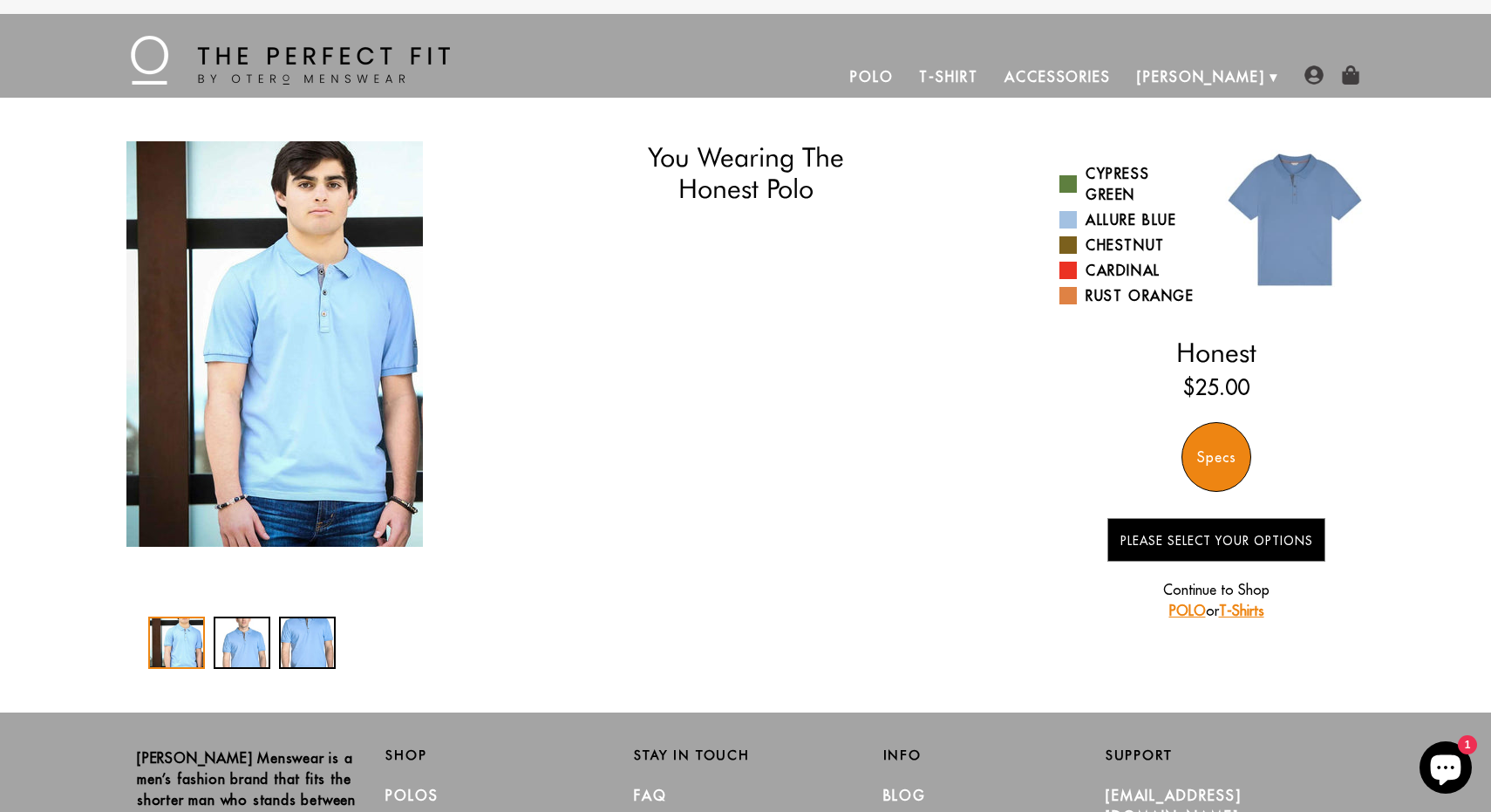
select select "L"
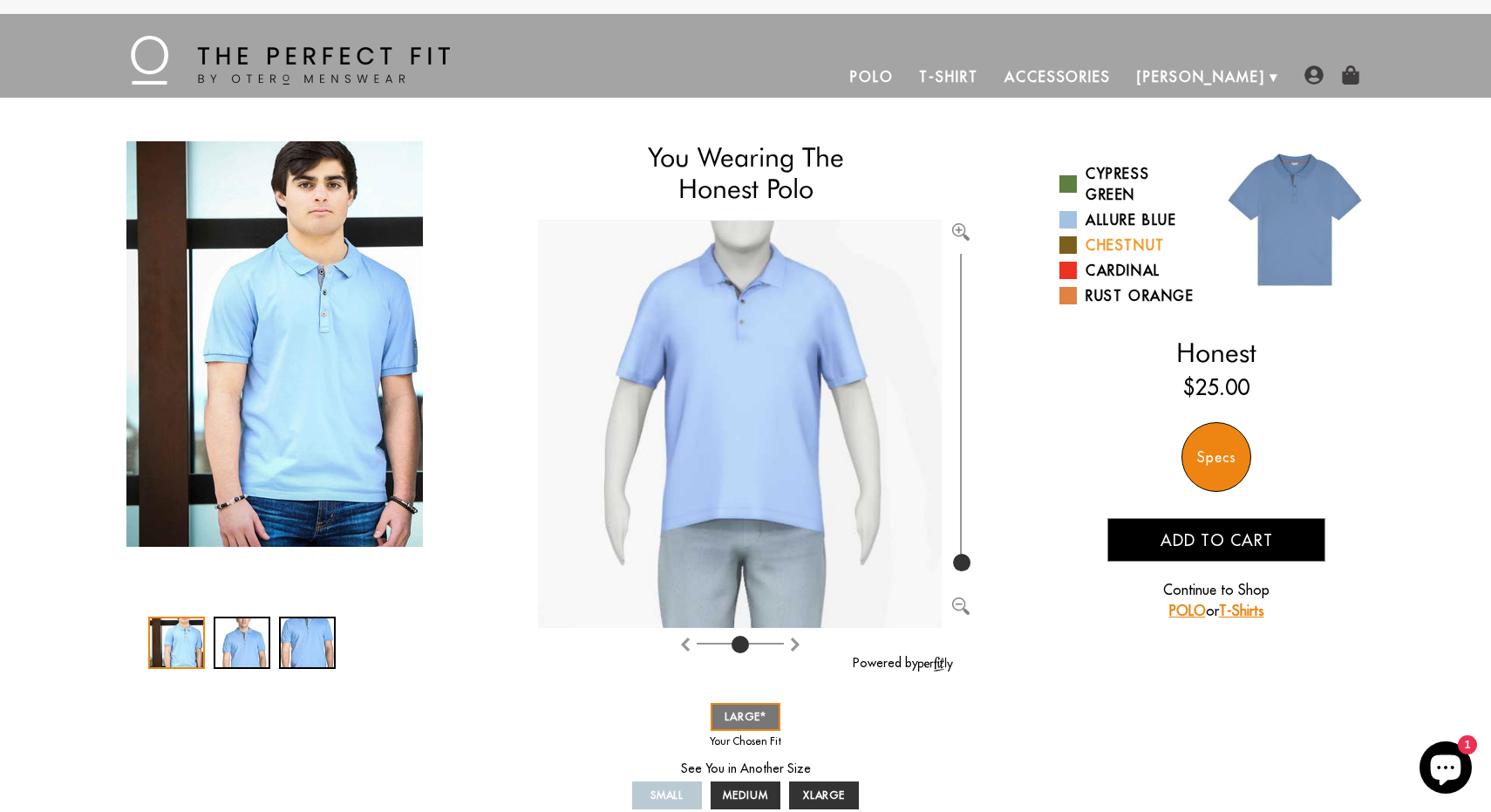
click at [1114, 239] on link "Chestnut" at bounding box center [1131, 245] width 144 height 21
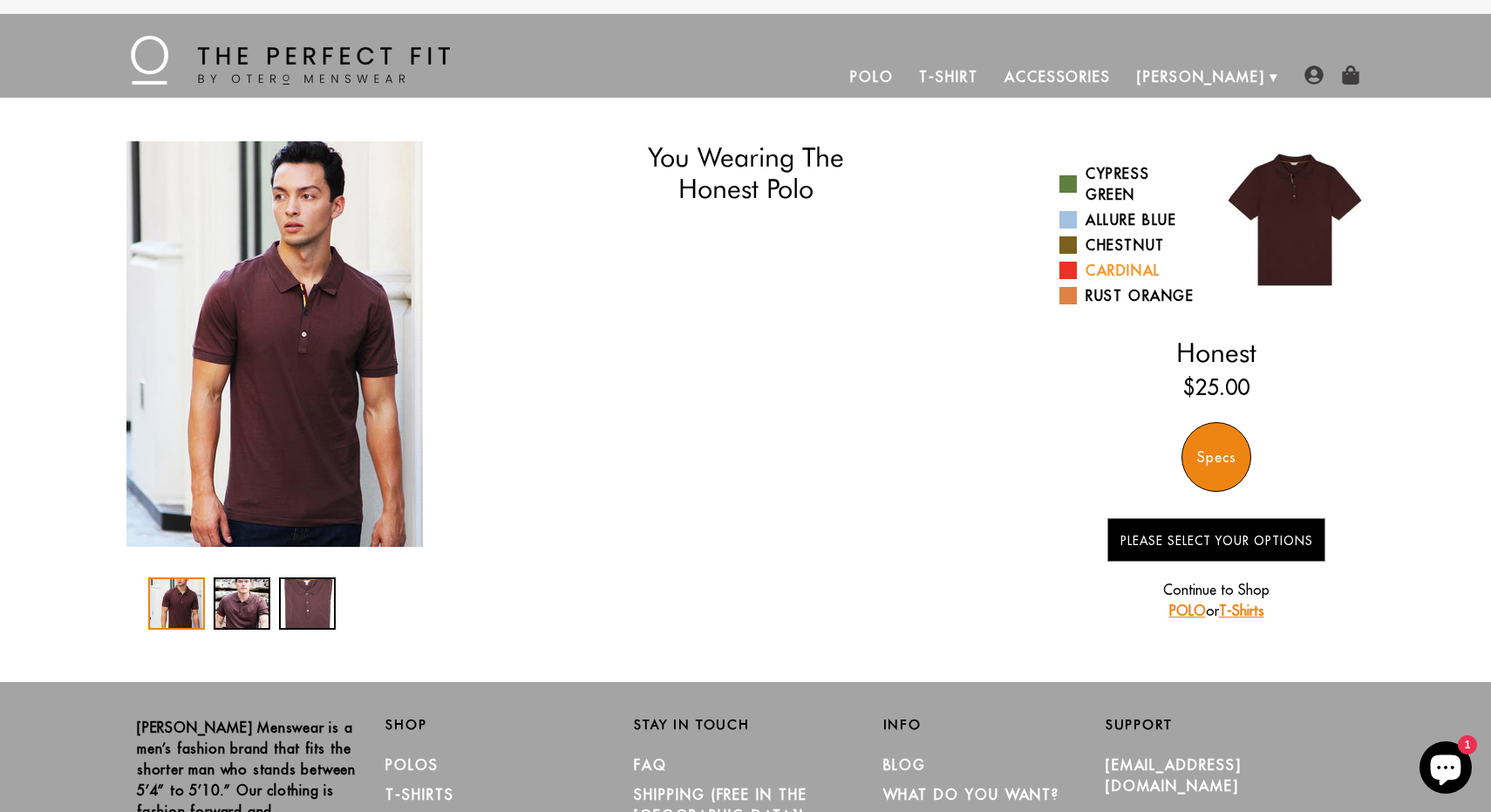
select select "L"
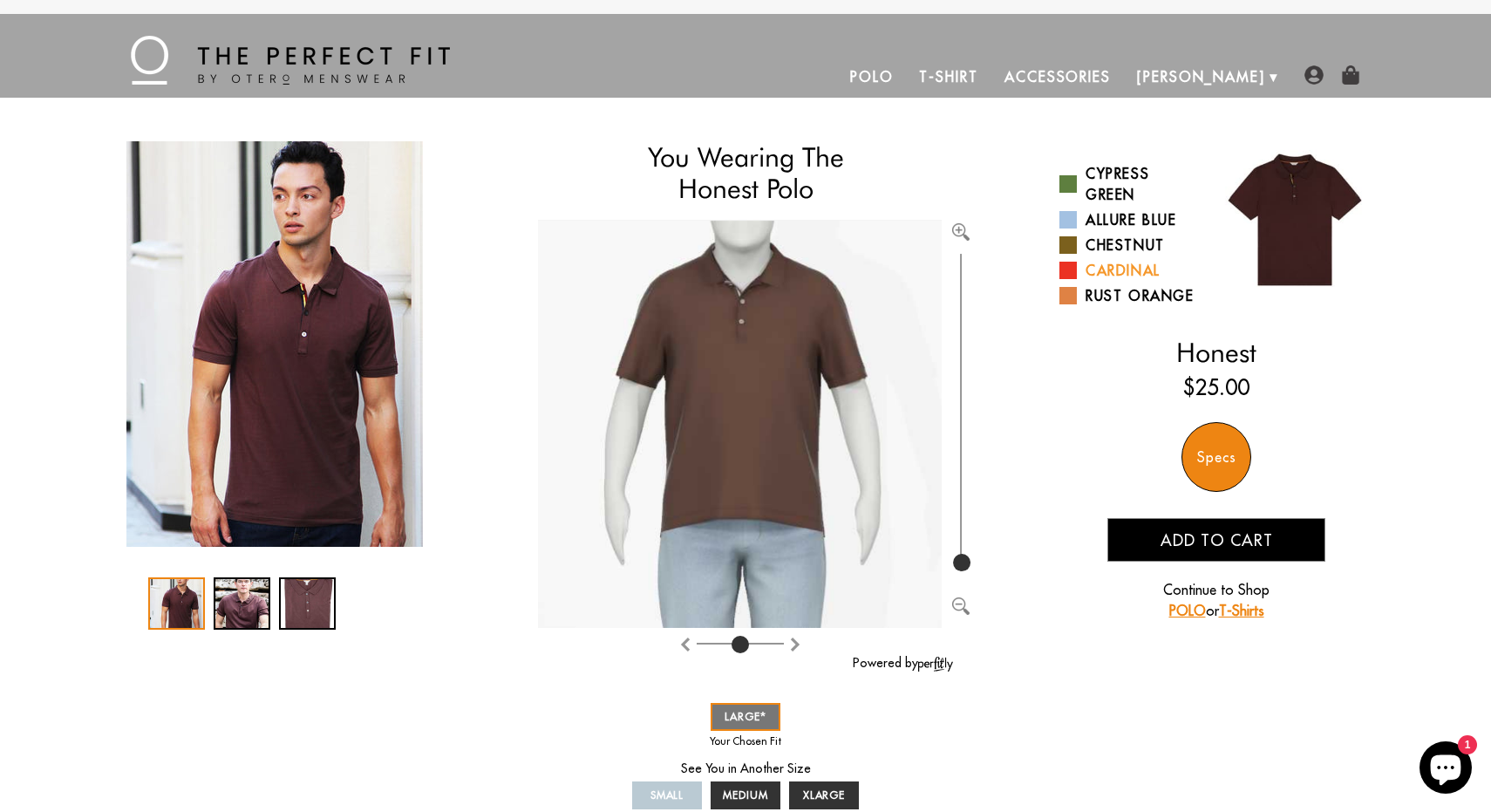
click at [1111, 260] on link "Cardinal" at bounding box center [1131, 271] width 144 height 21
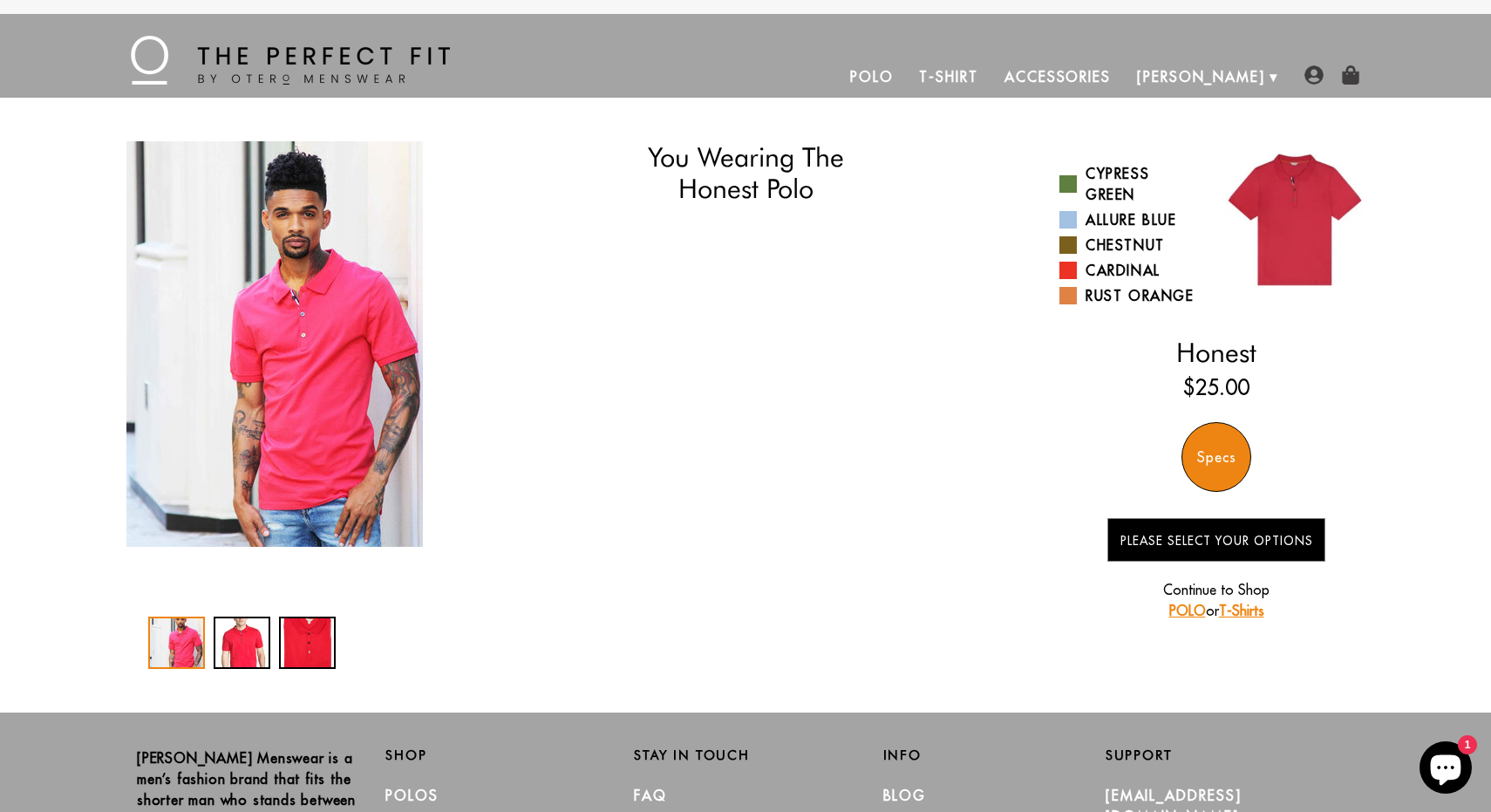
select select "L"
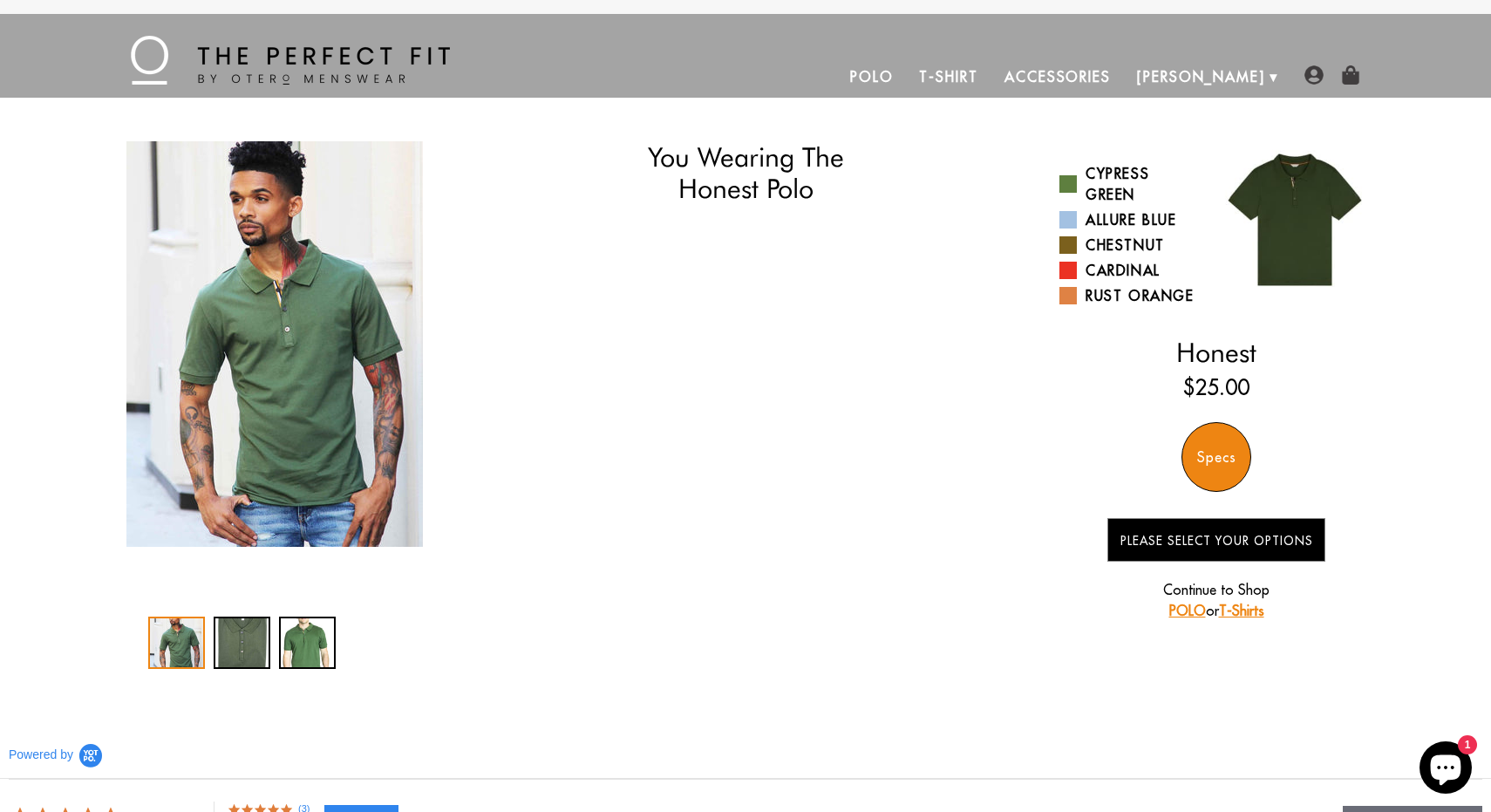
select select "L"
